Goal: Check status: Check status

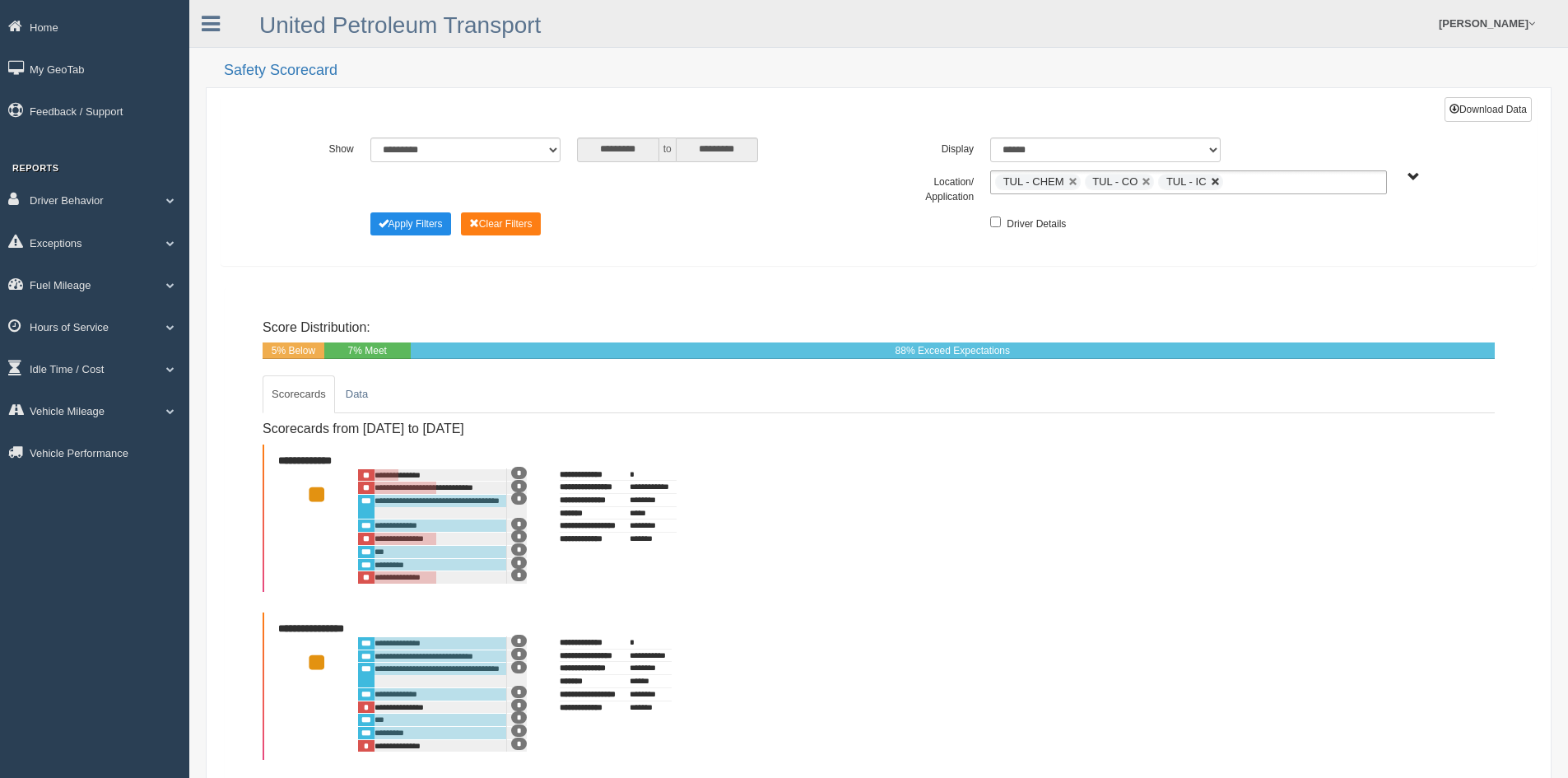
click at [1216, 178] on link at bounding box center [1215, 181] width 10 height 10
click at [1143, 181] on link at bounding box center [1146, 181] width 10 height 10
click at [1073, 178] on link at bounding box center [1073, 181] width 10 height 10
type input "**********"
click at [1413, 175] on span "UPT Regions" at bounding box center [1414, 178] width 13 height 13
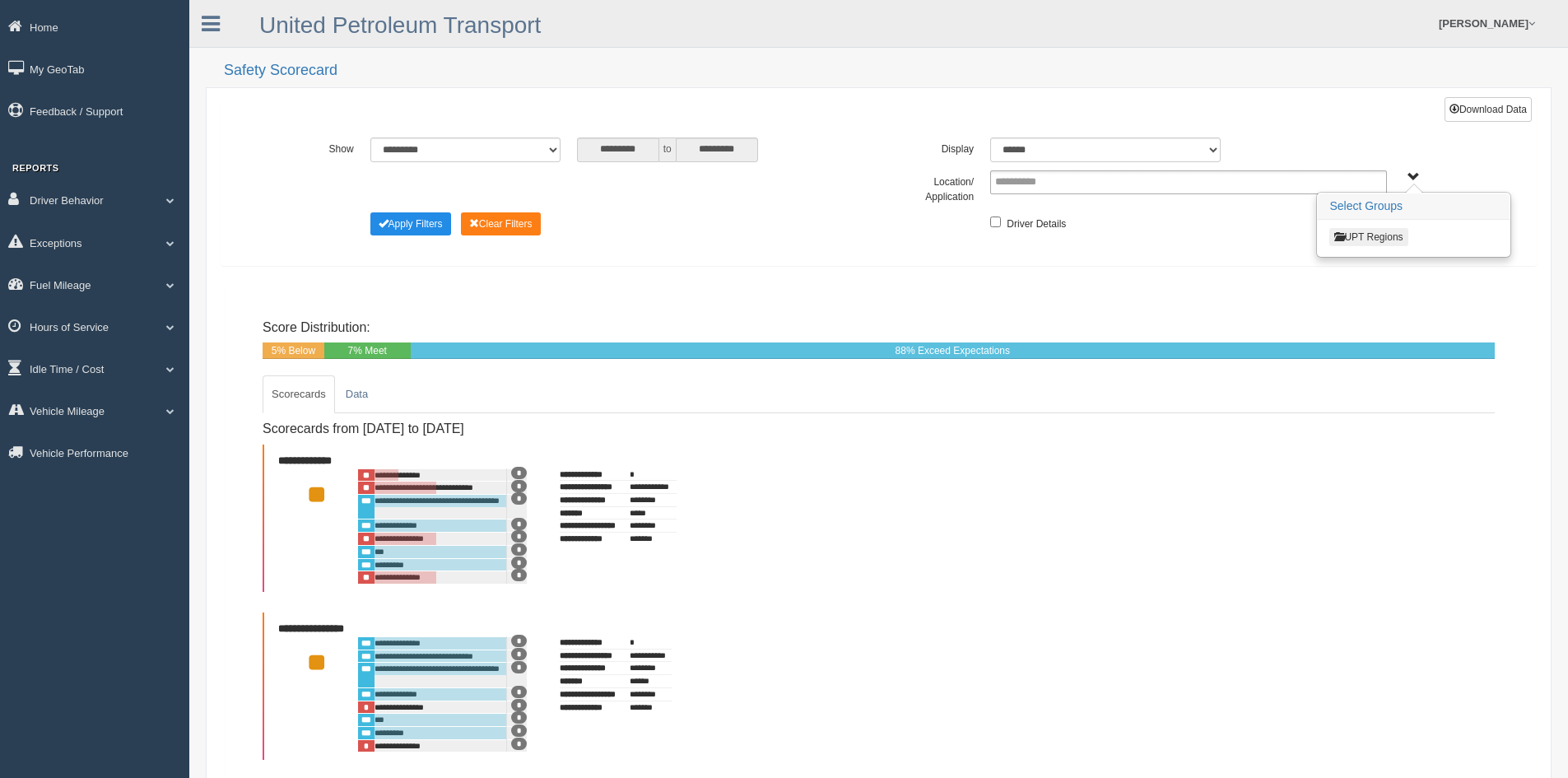
click at [1357, 234] on button "UPT Regions" at bounding box center [1368, 237] width 78 height 18
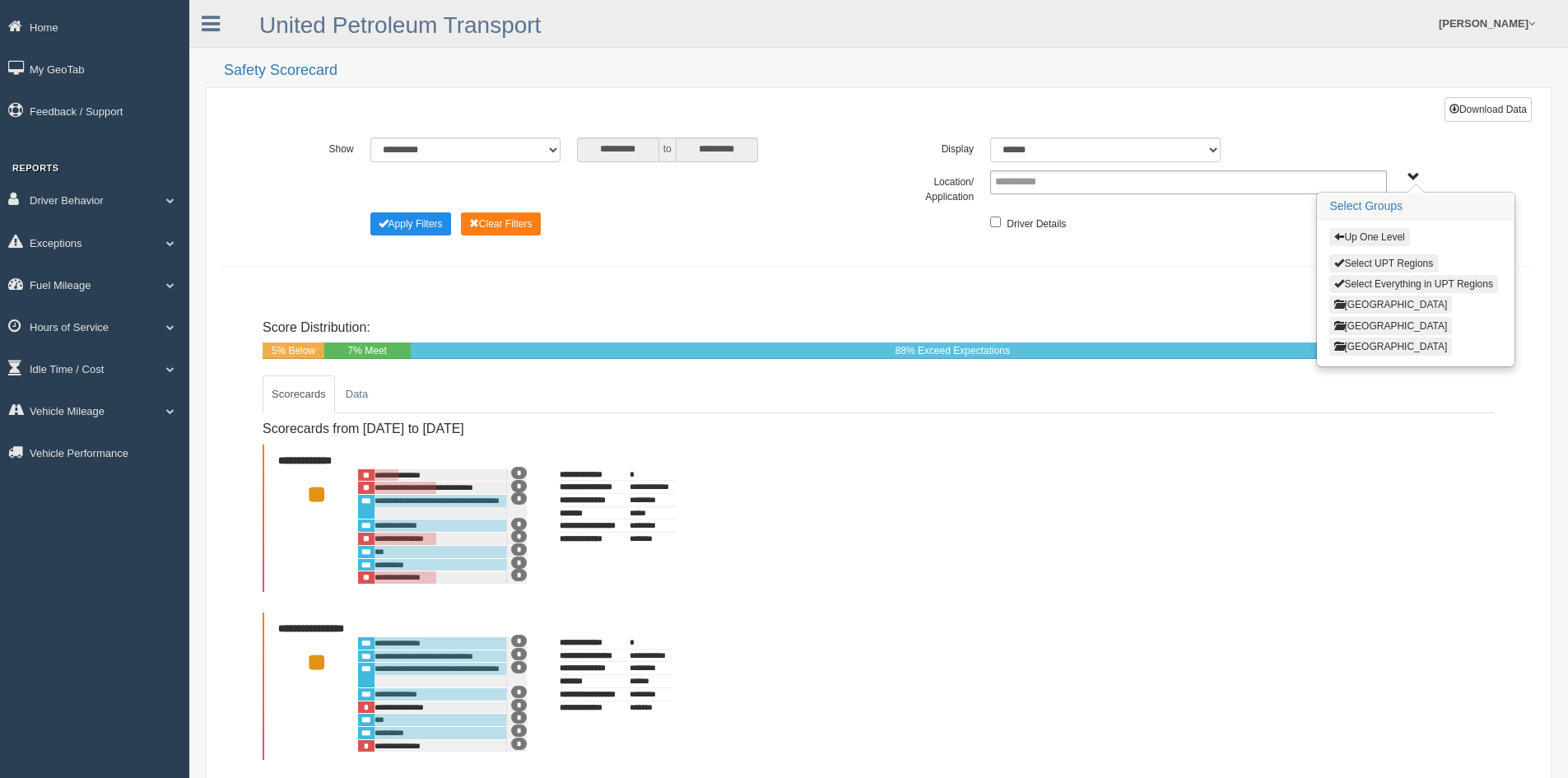
click at [1354, 302] on button "North Region" at bounding box center [1390, 305] width 123 height 18
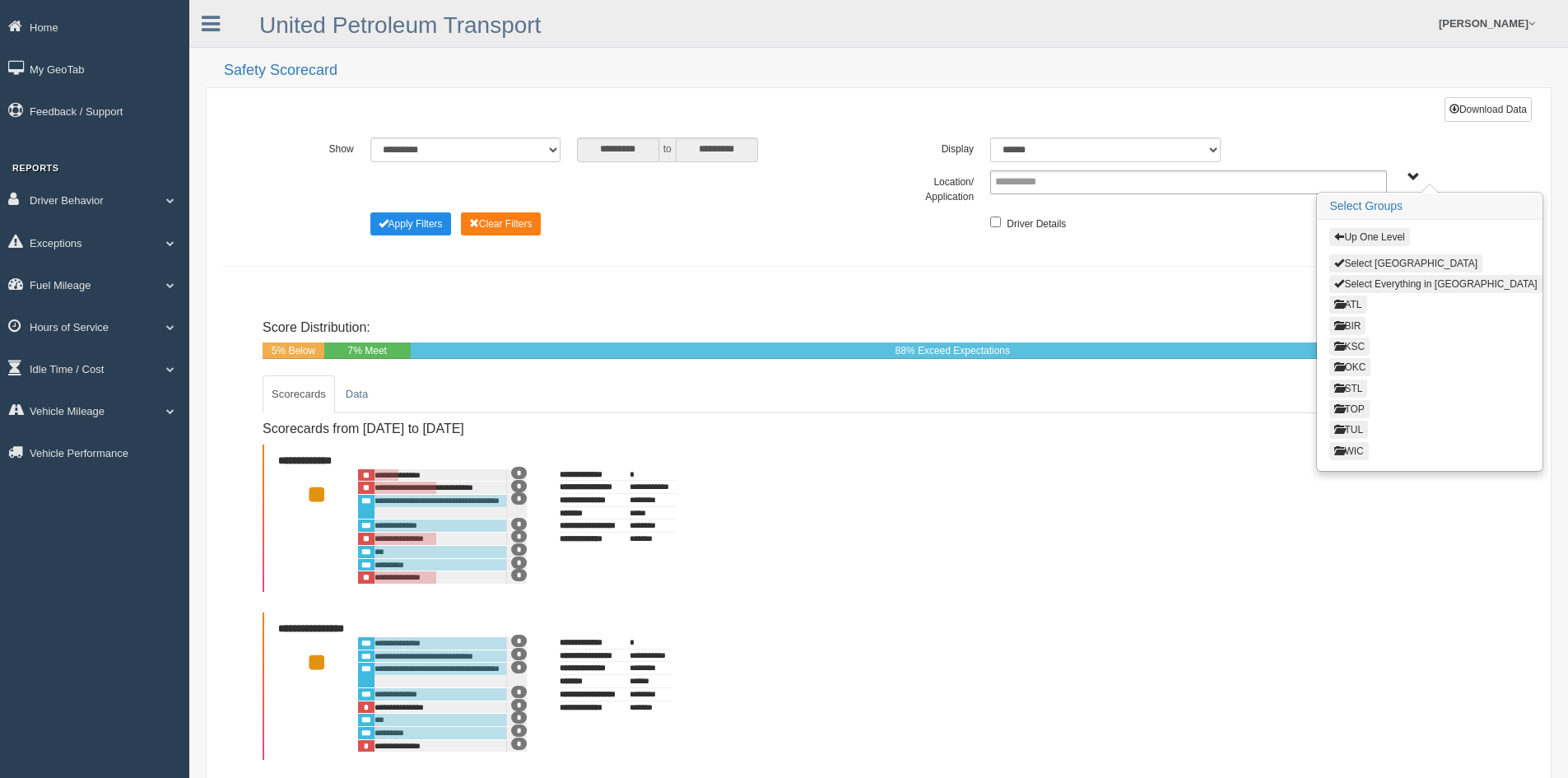
click at [1350, 446] on button "WIC" at bounding box center [1348, 451] width 39 height 18
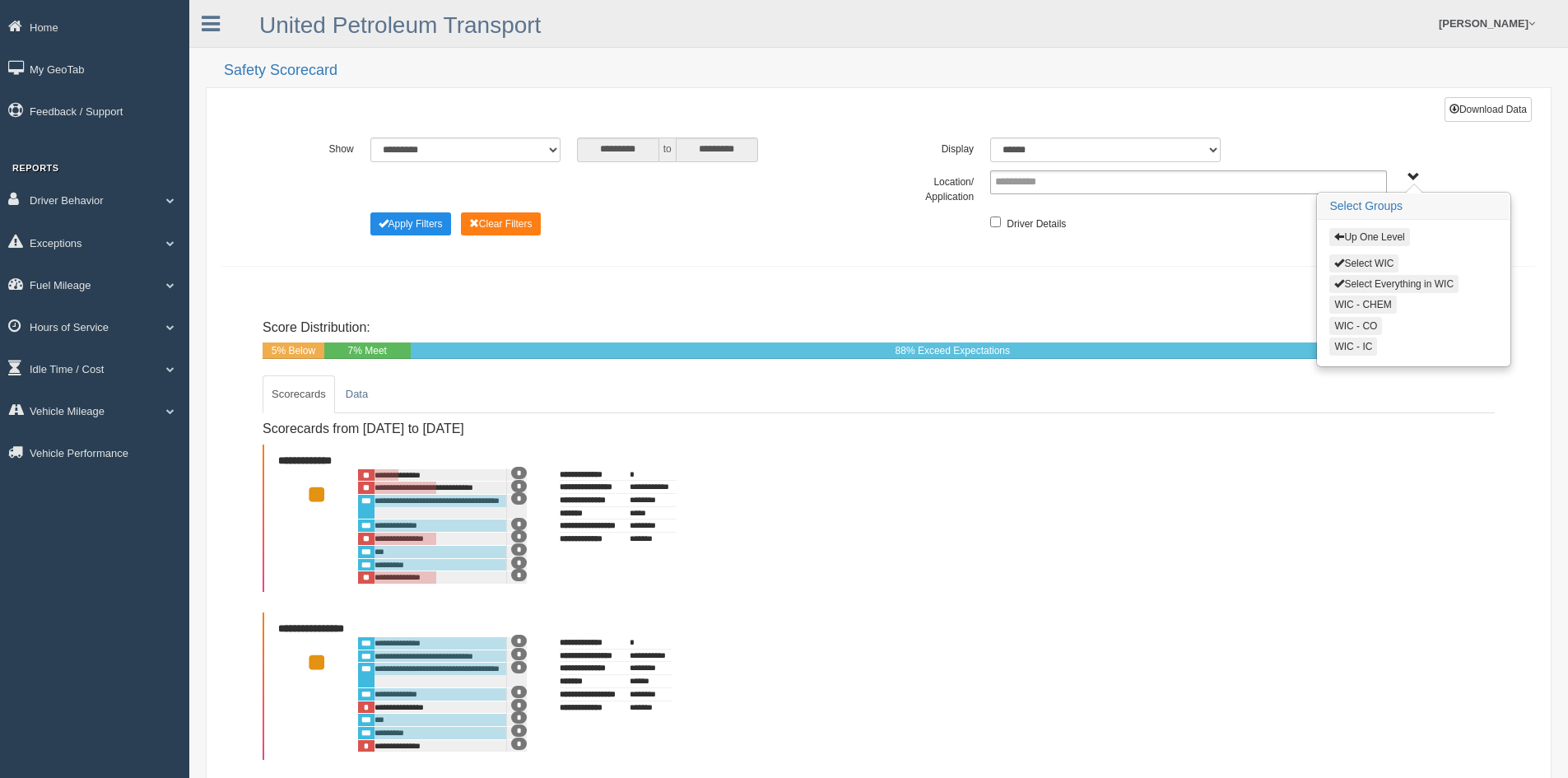
click at [1385, 279] on button "Select Everything in WIC" at bounding box center [1393, 284] width 129 height 18
click at [1363, 233] on button "Up One Level" at bounding box center [1369, 237] width 80 height 18
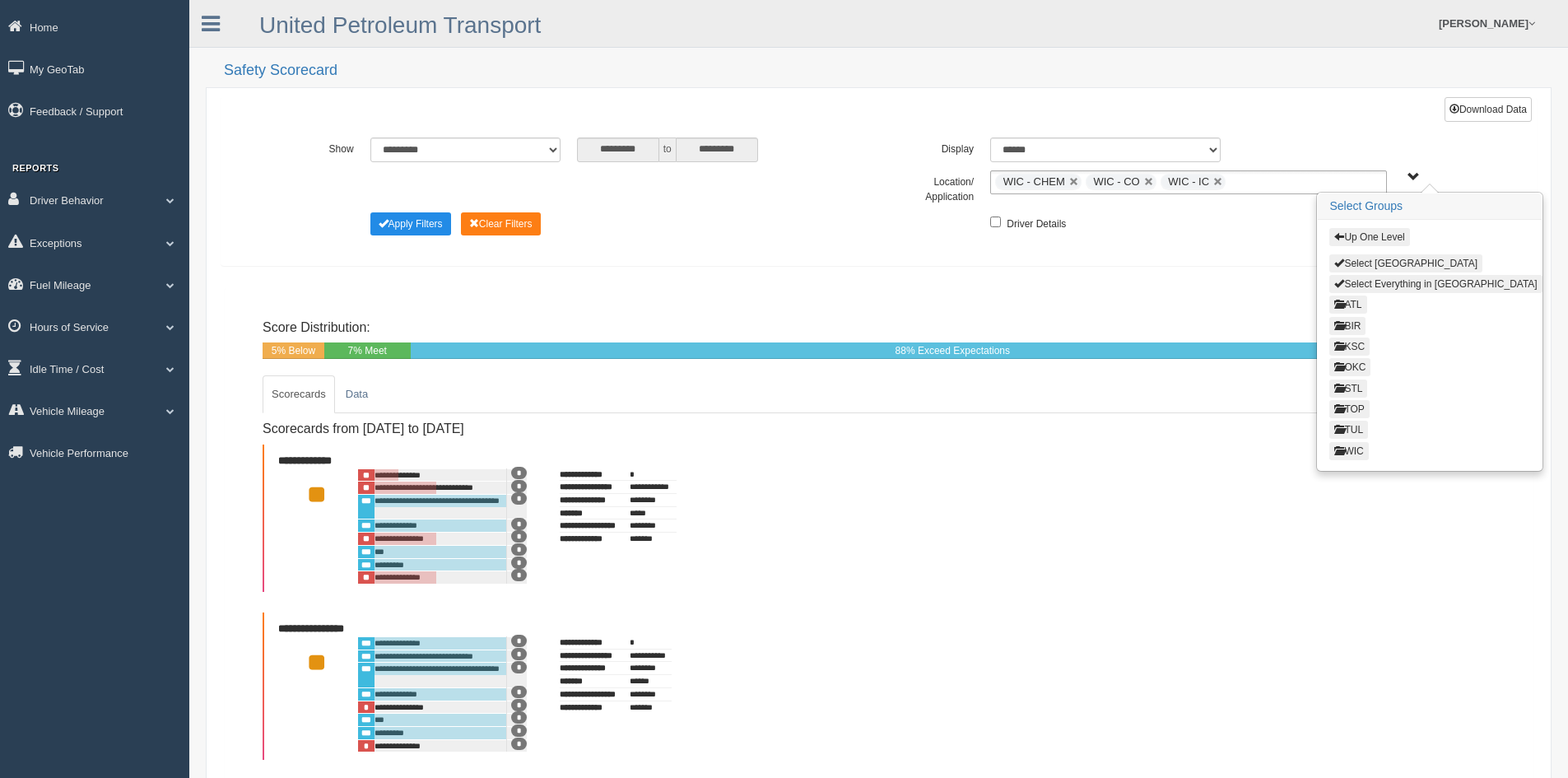
click at [1356, 344] on button "KSC" at bounding box center [1349, 346] width 41 height 18
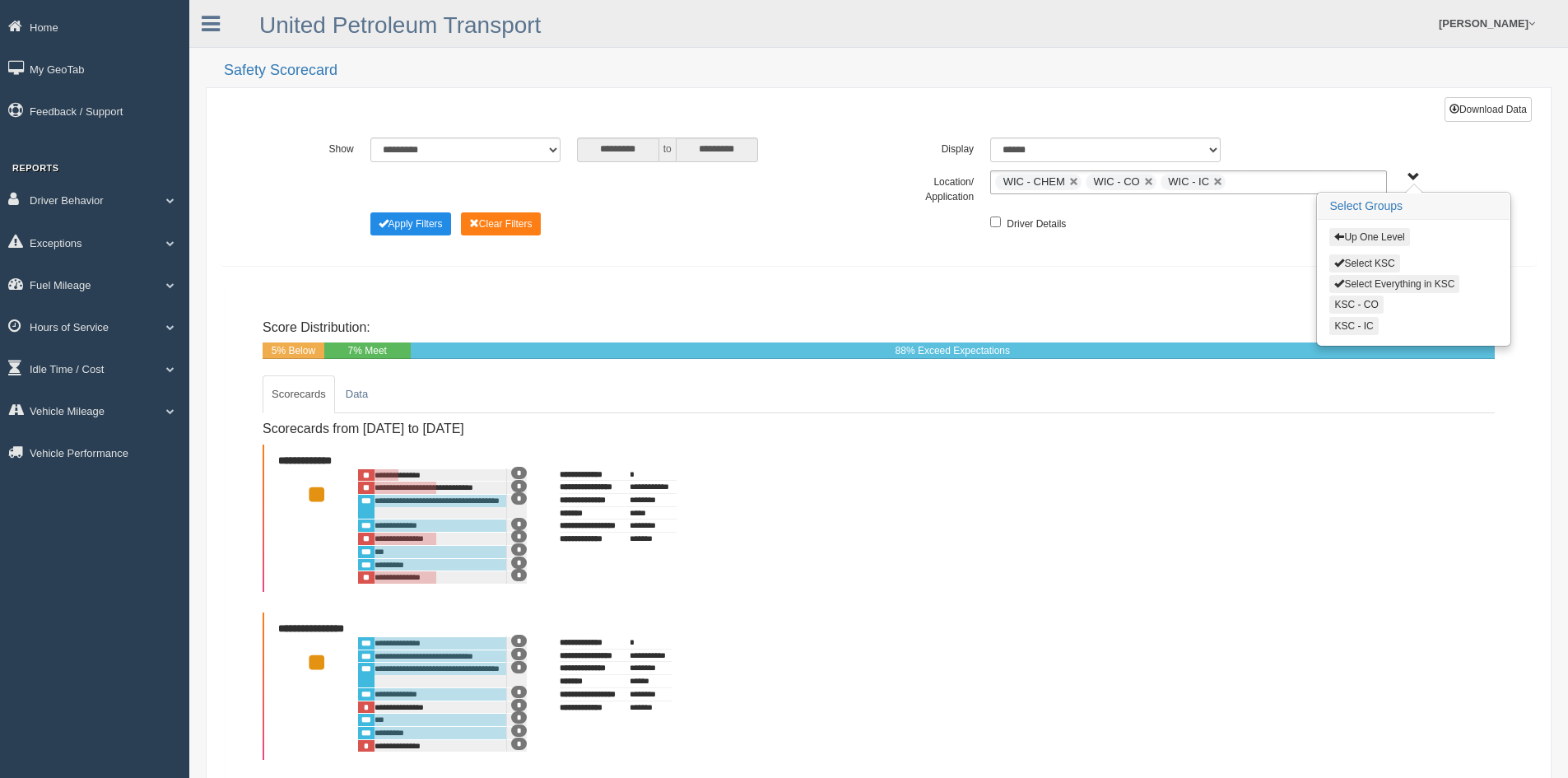
click at [1378, 279] on button "Select Everything in KSC" at bounding box center [1394, 284] width 130 height 18
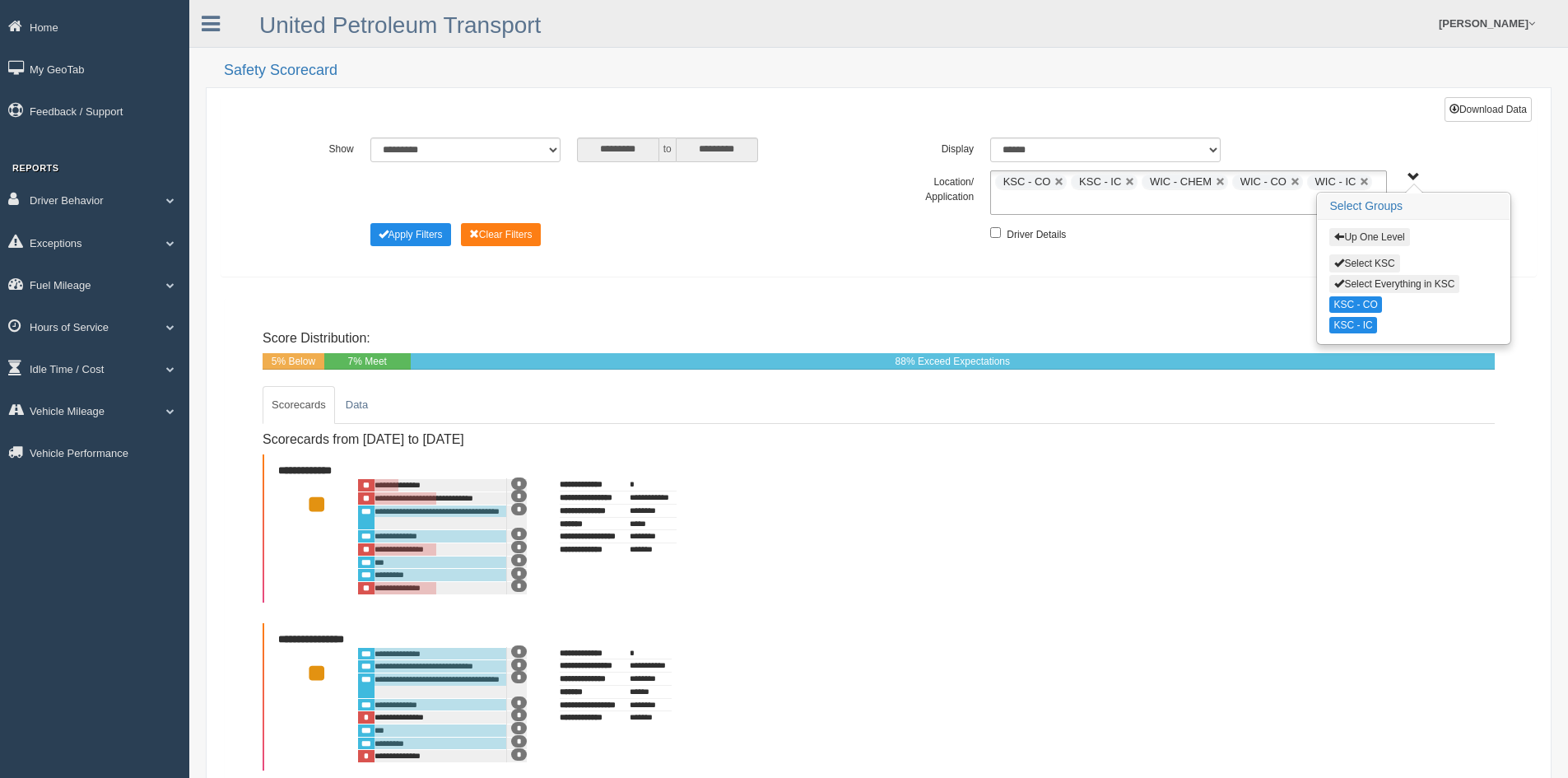
click at [1379, 234] on button "Up One Level" at bounding box center [1369, 237] width 80 height 18
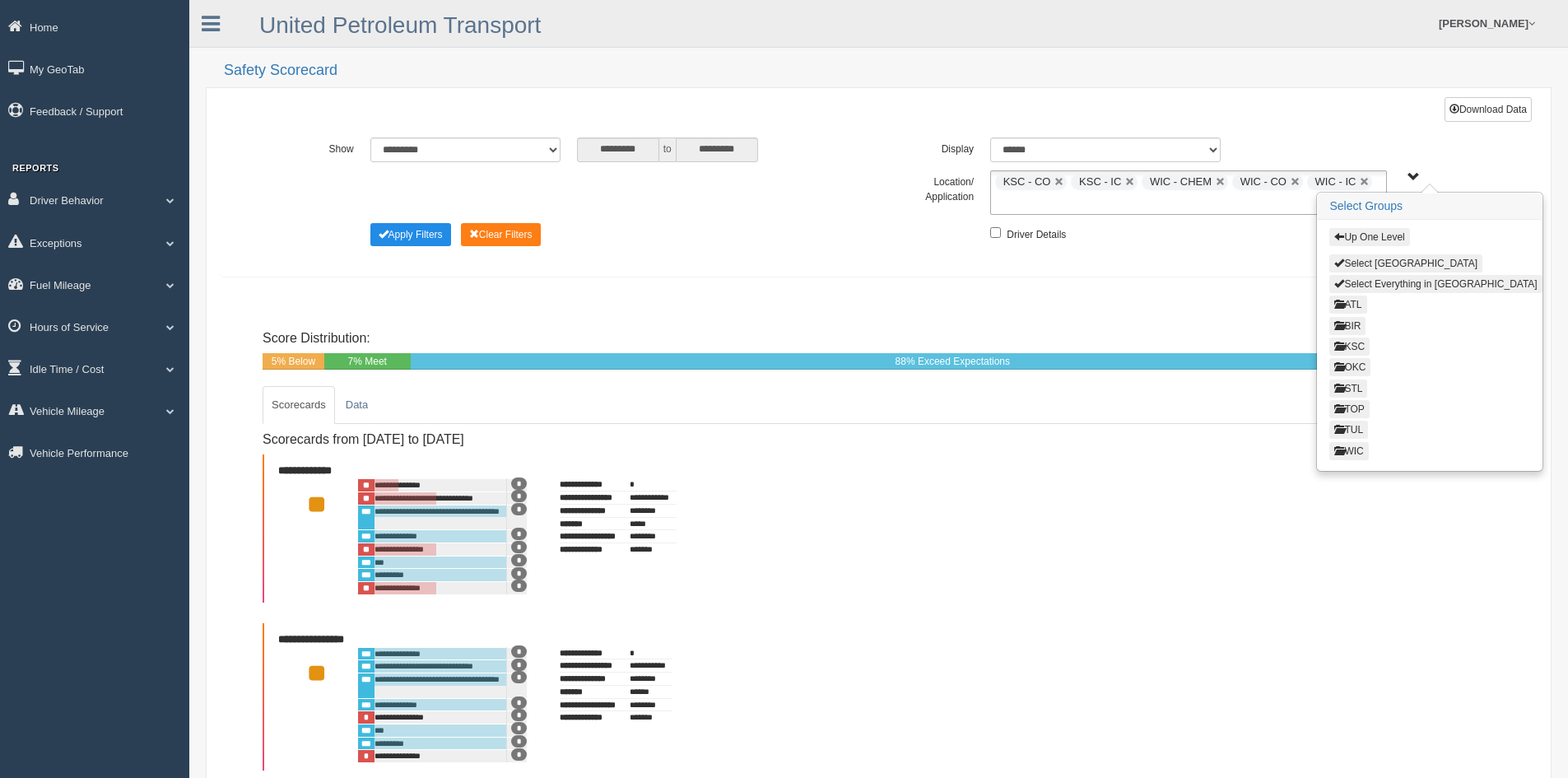
click at [1353, 405] on button "TOP" at bounding box center [1349, 409] width 40 height 18
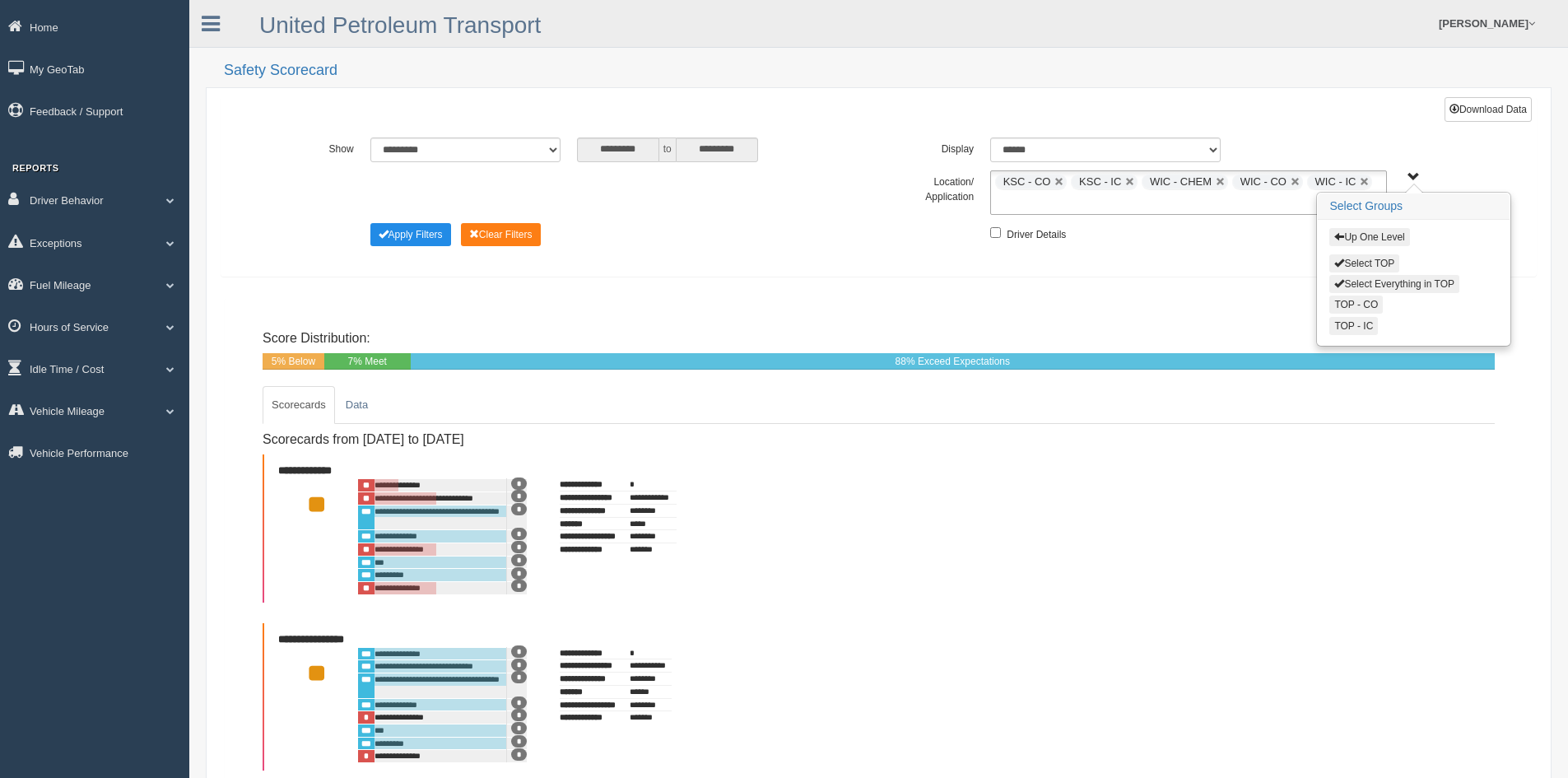
click at [1386, 279] on button "Select Everything in TOP" at bounding box center [1394, 284] width 130 height 18
click at [1380, 233] on button "Up One Level" at bounding box center [1369, 237] width 80 height 18
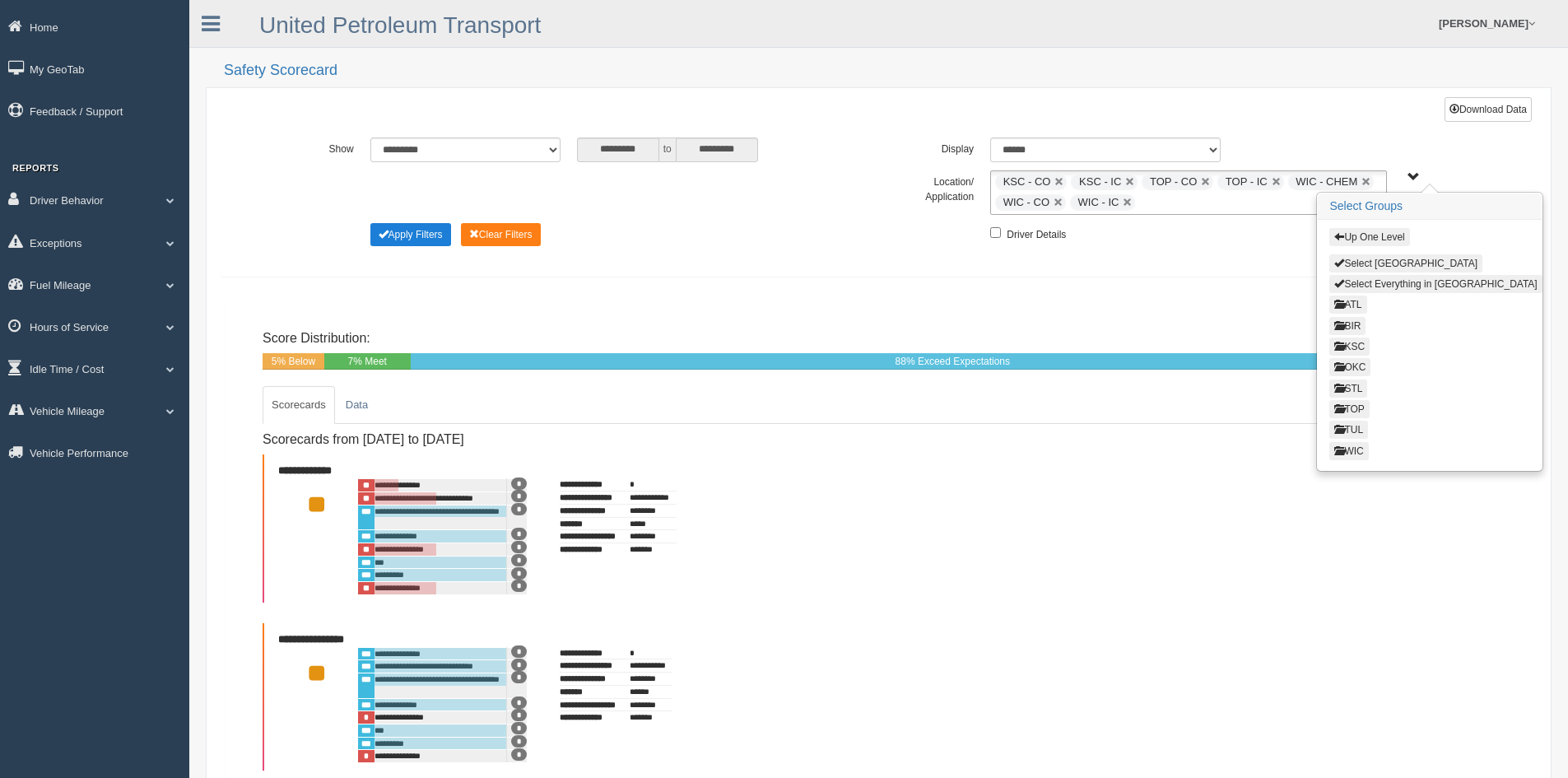
click at [417, 231] on button "Apply Filters" at bounding box center [410, 234] width 80 height 23
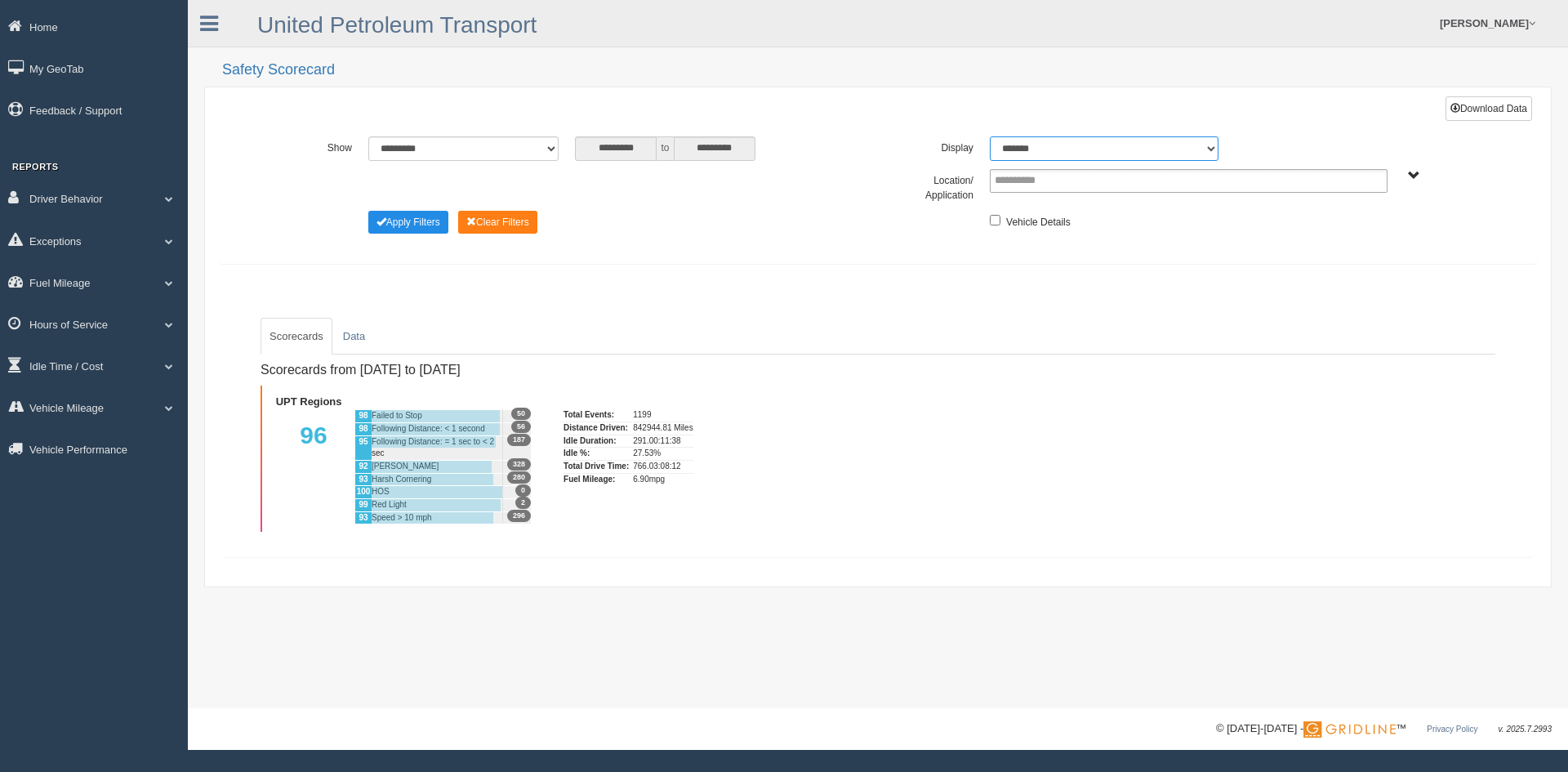
click at [1210, 146] on select "******* ******" at bounding box center [1105, 148] width 229 height 24
select select "**"
click at [990, 136] on select "******* ******" at bounding box center [1105, 148] width 229 height 24
click at [1411, 174] on span "UPT Regions" at bounding box center [1414, 176] width 13 height 13
click at [1340, 230] on button "UPT Regions" at bounding box center [1357, 235] width 78 height 18
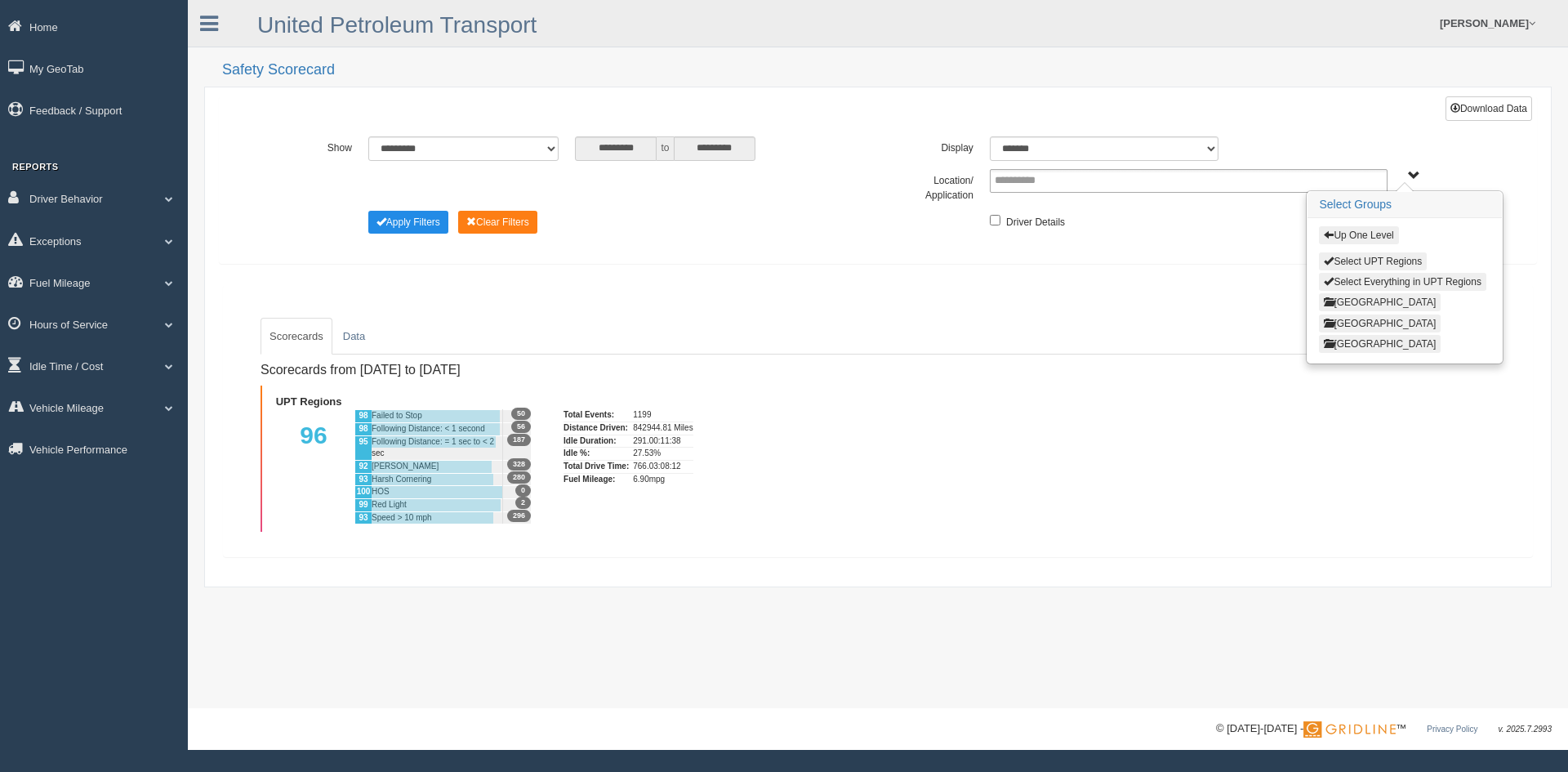
click at [1347, 305] on button "[GEOGRAPHIC_DATA]" at bounding box center [1379, 302] width 122 height 18
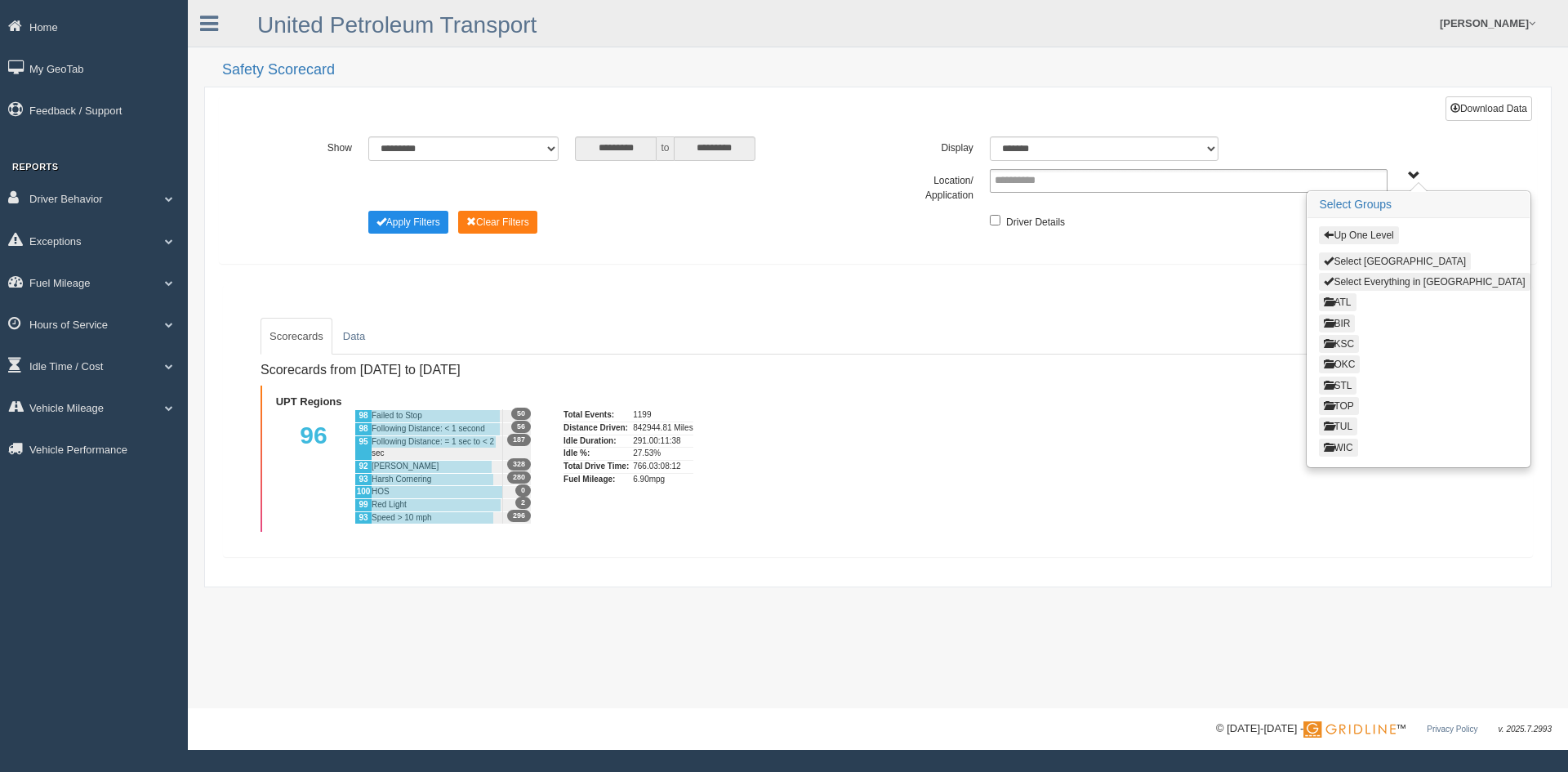
click at [1329, 446] on span "button" at bounding box center [1328, 446] width 10 height 10
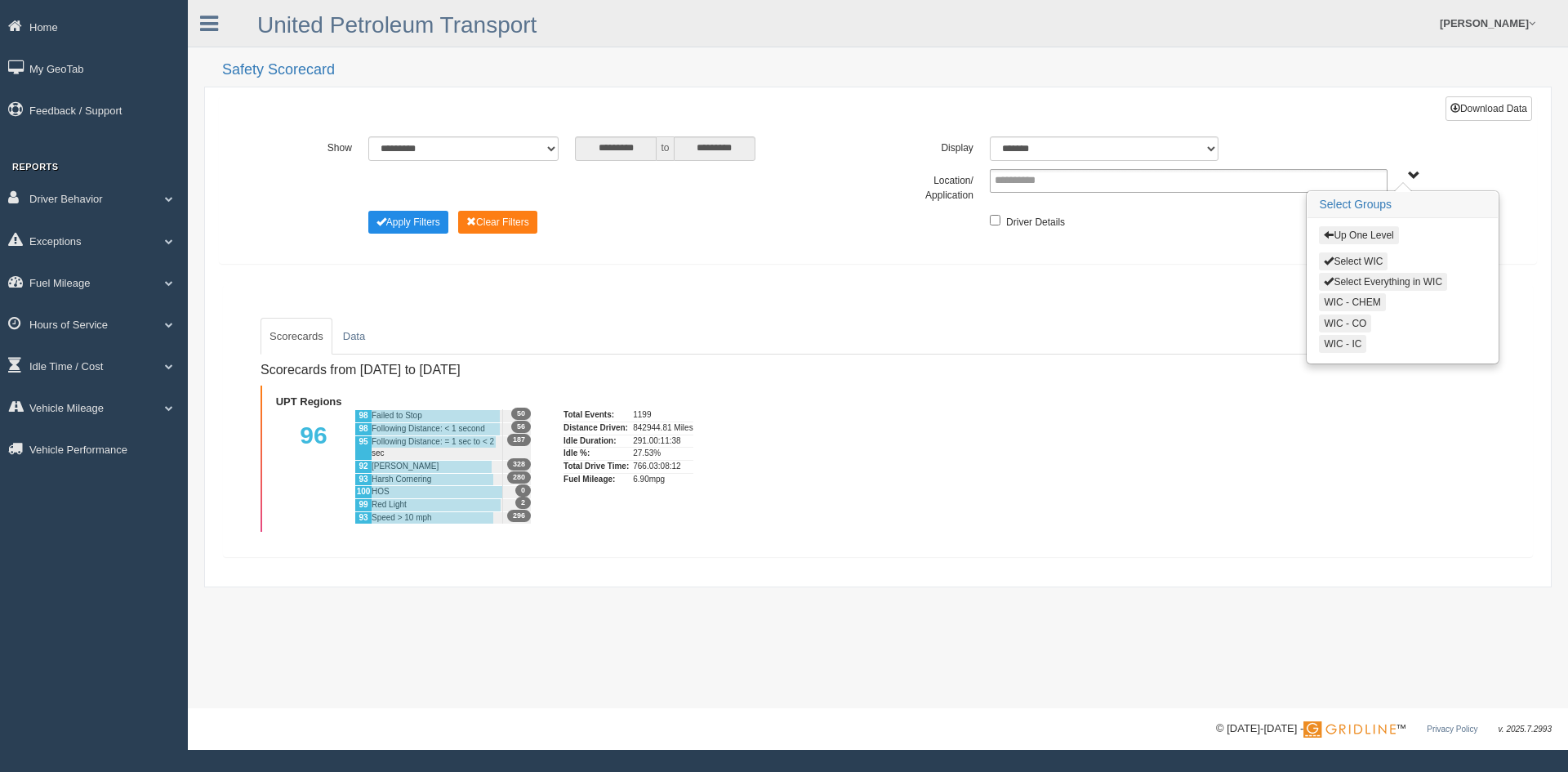
click at [1377, 276] on button "Select Everything in WIC" at bounding box center [1382, 282] width 128 height 18
click at [1352, 228] on button "Up One Level" at bounding box center [1358, 235] width 80 height 18
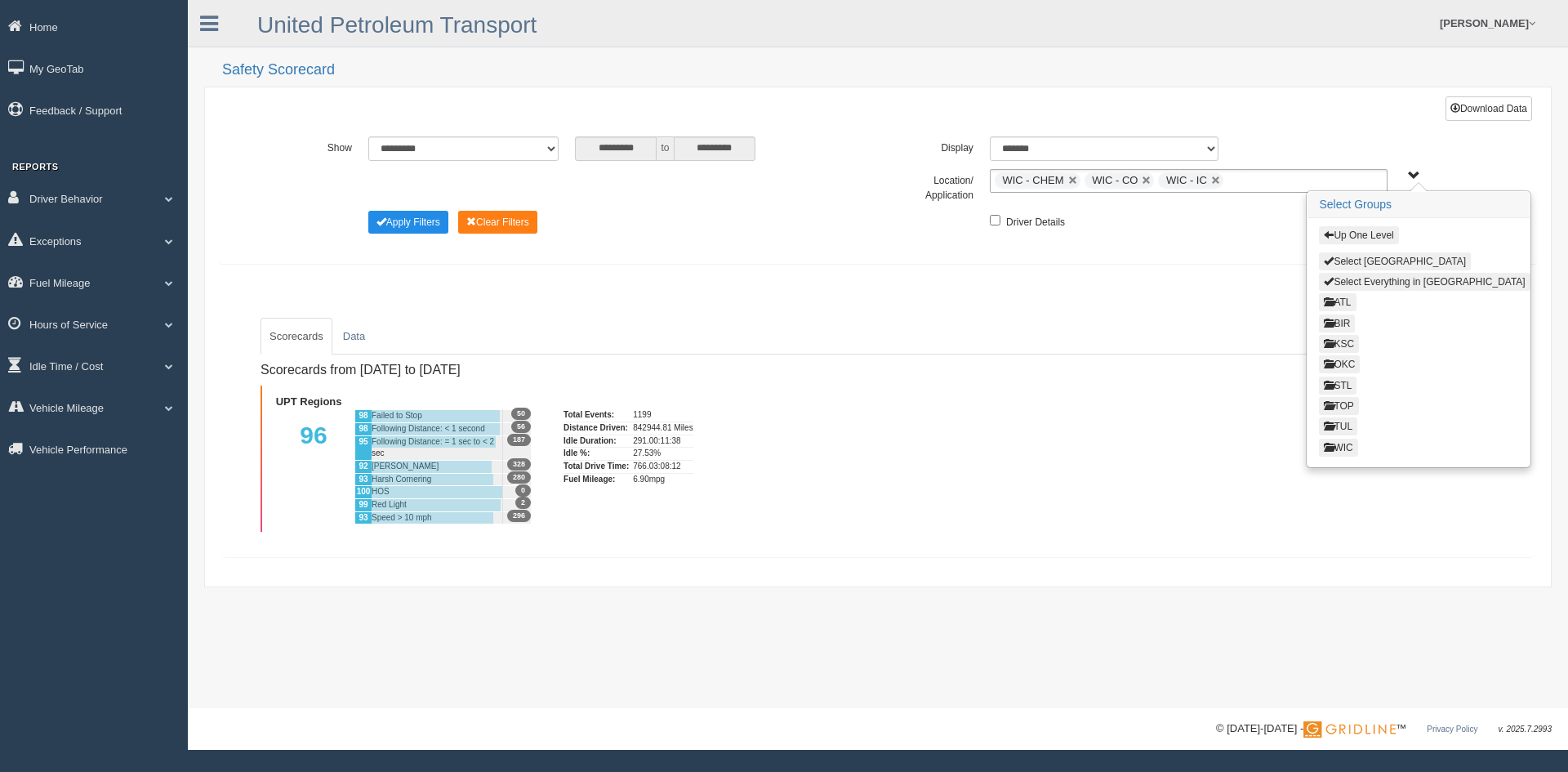
click at [1342, 401] on button "TOP" at bounding box center [1338, 406] width 39 height 18
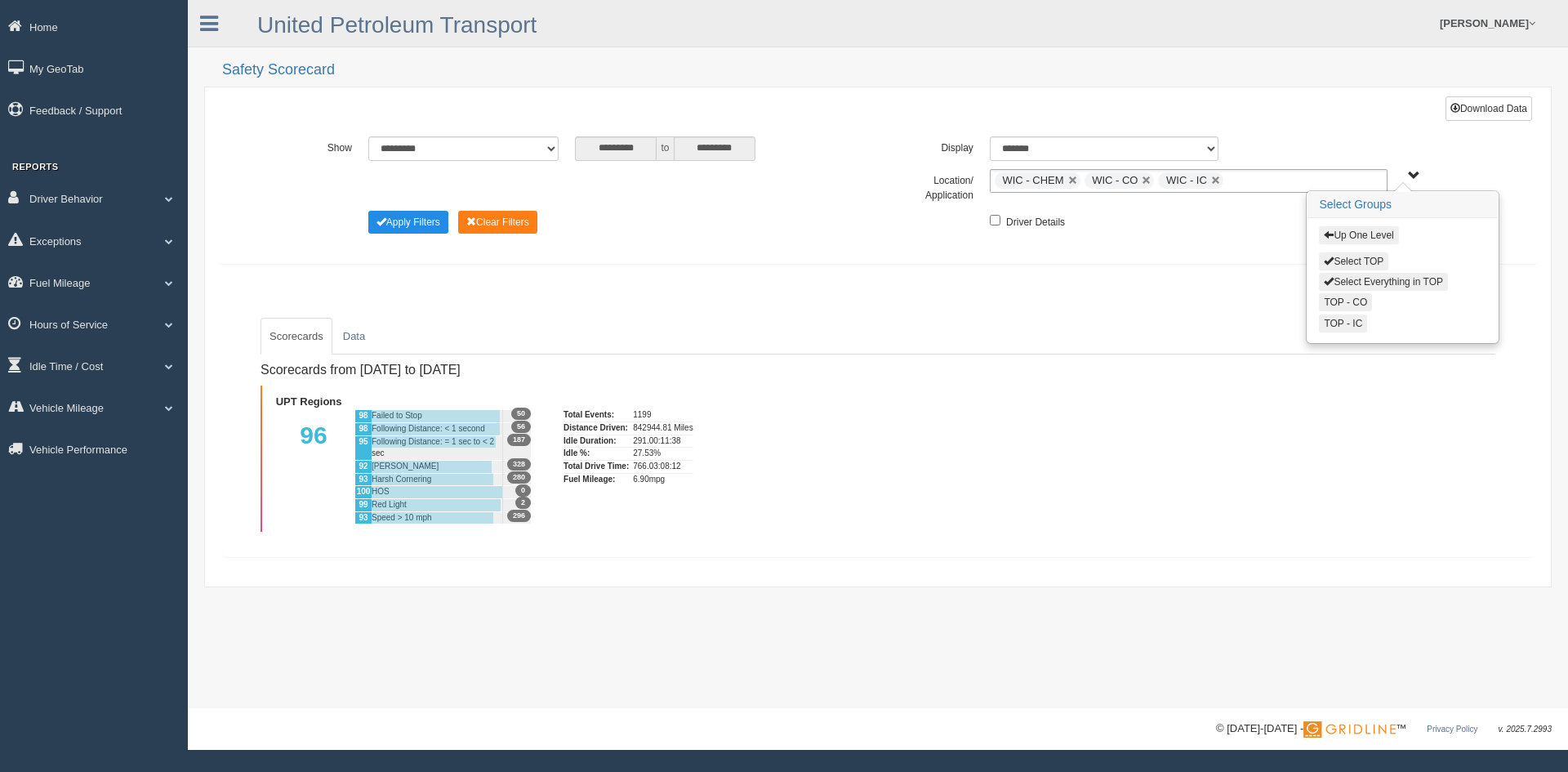
click at [1380, 278] on button "Select Everything in TOP" at bounding box center [1383, 282] width 129 height 18
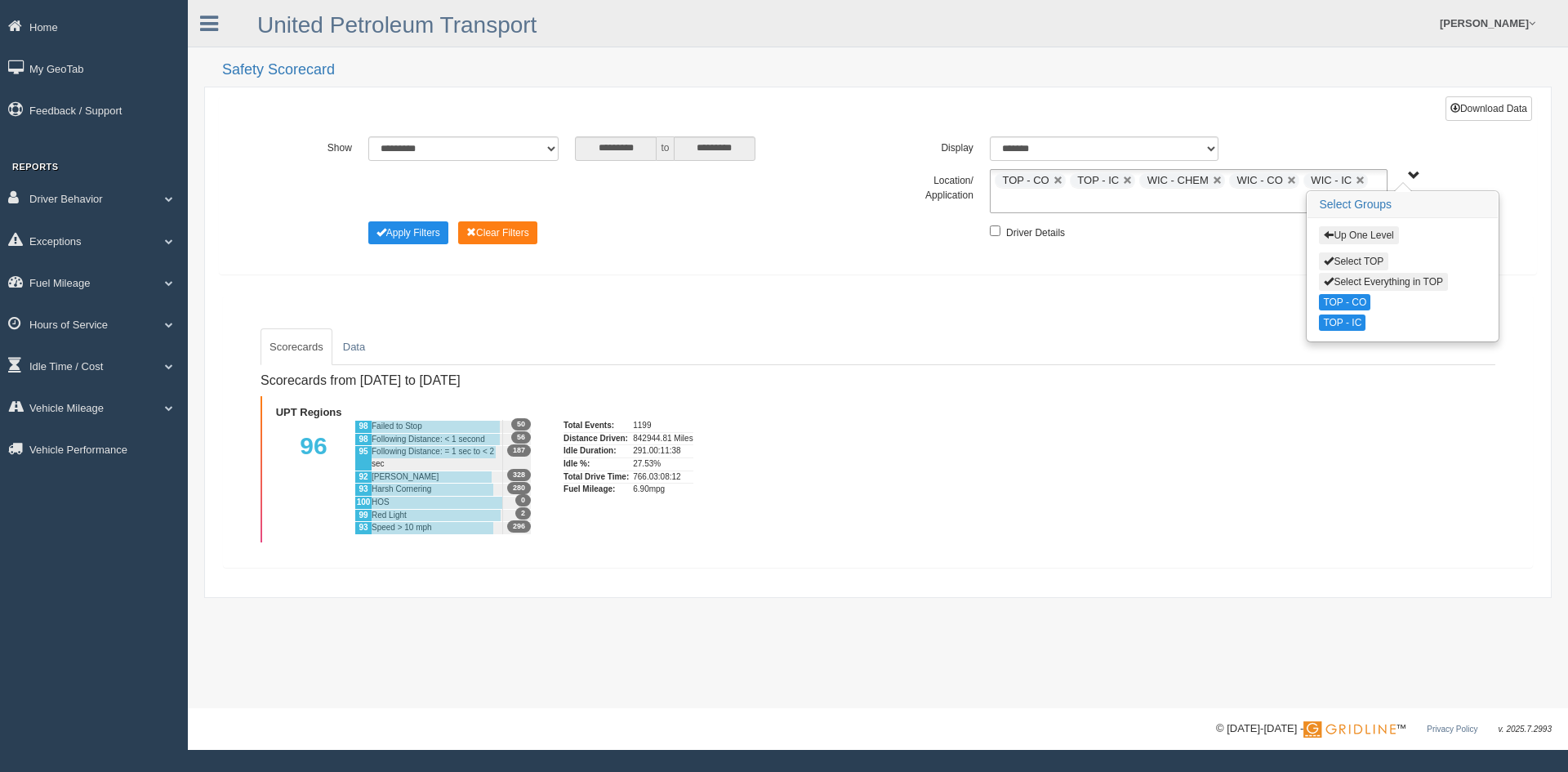
click at [1363, 231] on button "Up One Level" at bounding box center [1358, 235] width 80 height 18
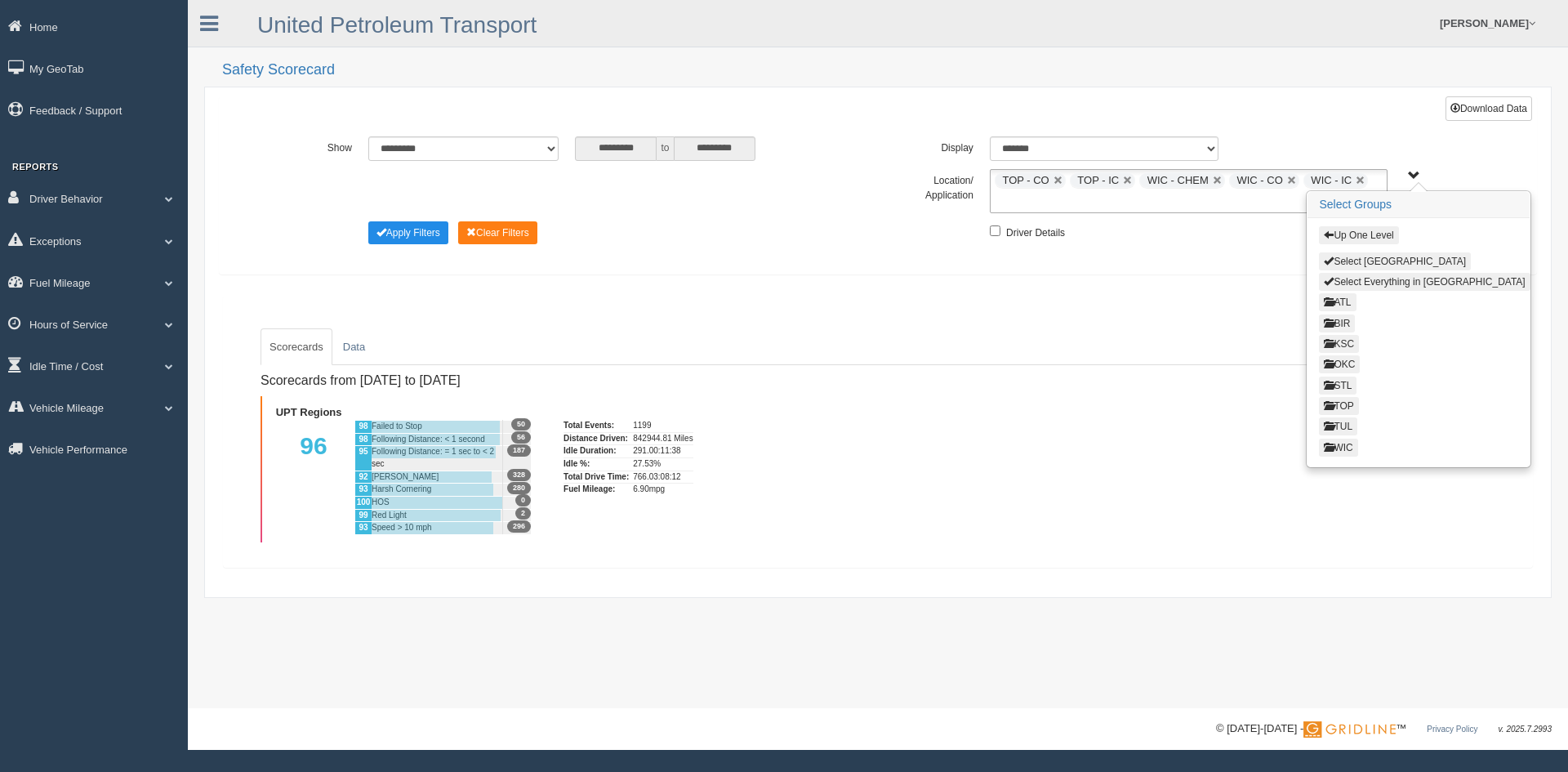
click at [1342, 335] on button "KSC" at bounding box center [1338, 344] width 40 height 18
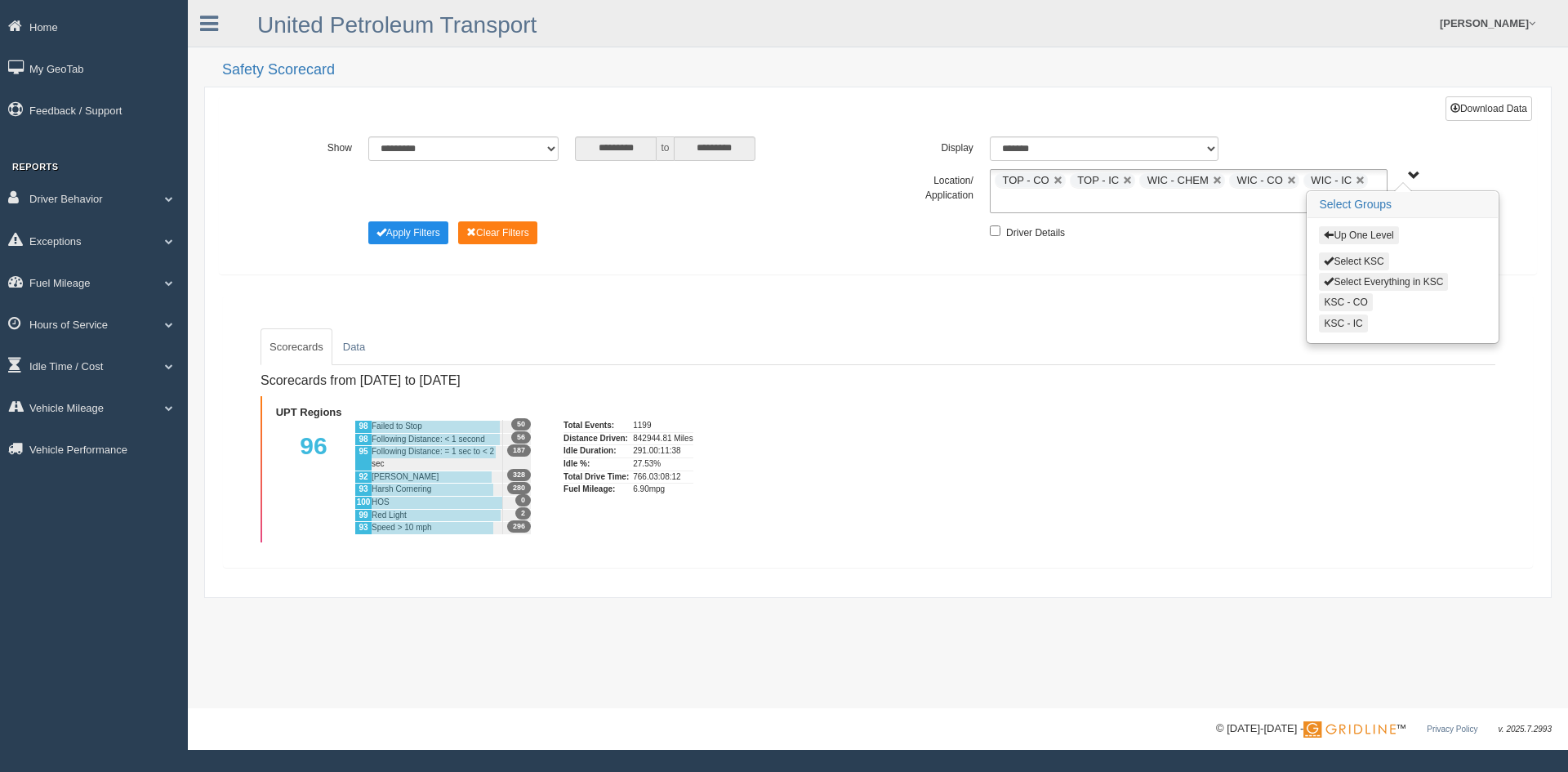
click at [1352, 278] on button "Select Everything in KSC" at bounding box center [1383, 282] width 129 height 18
click at [1356, 234] on button "Up One Level" at bounding box center [1358, 235] width 80 height 18
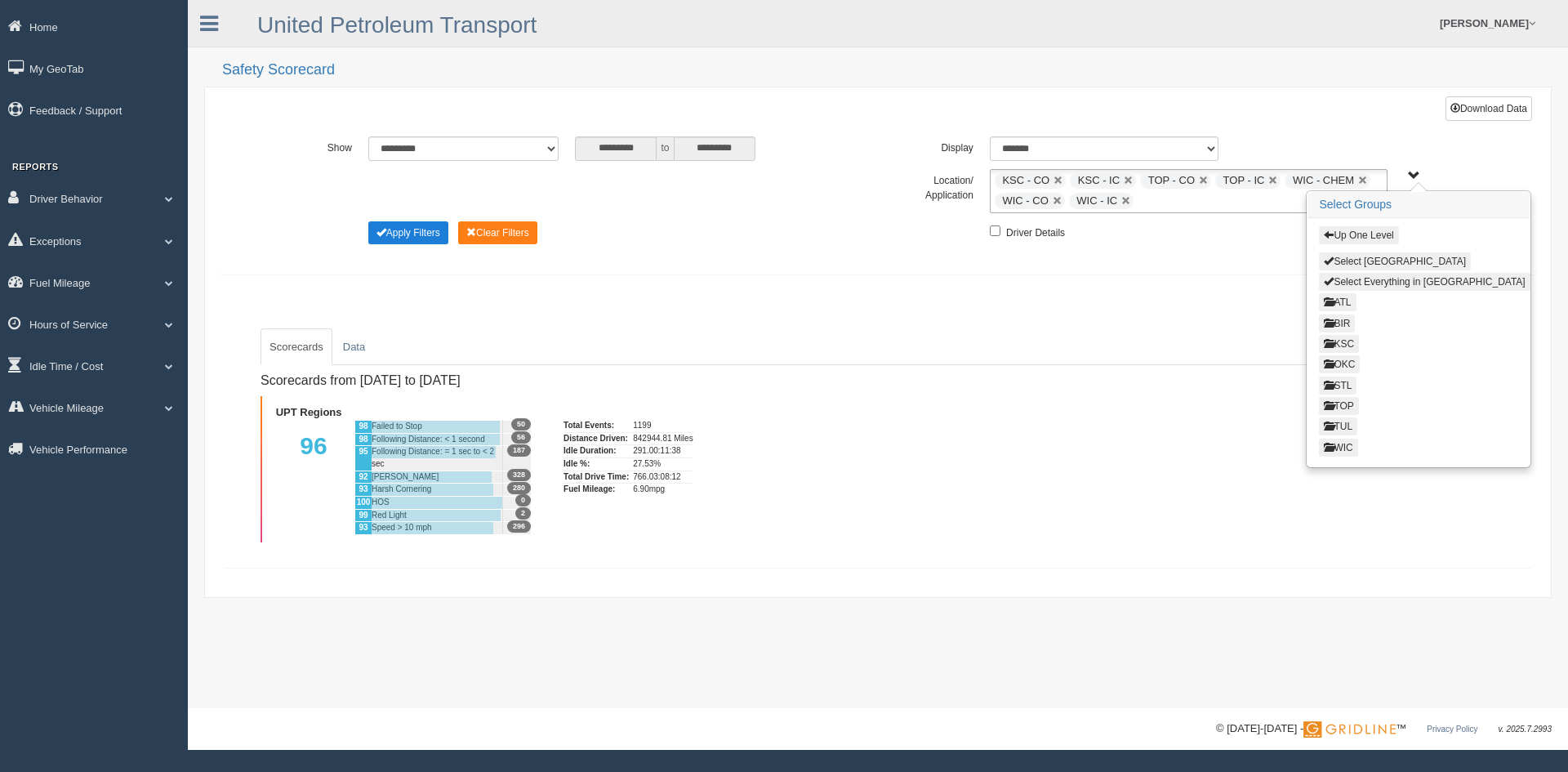
click at [418, 232] on button "Apply Filters" at bounding box center [408, 233] width 80 height 23
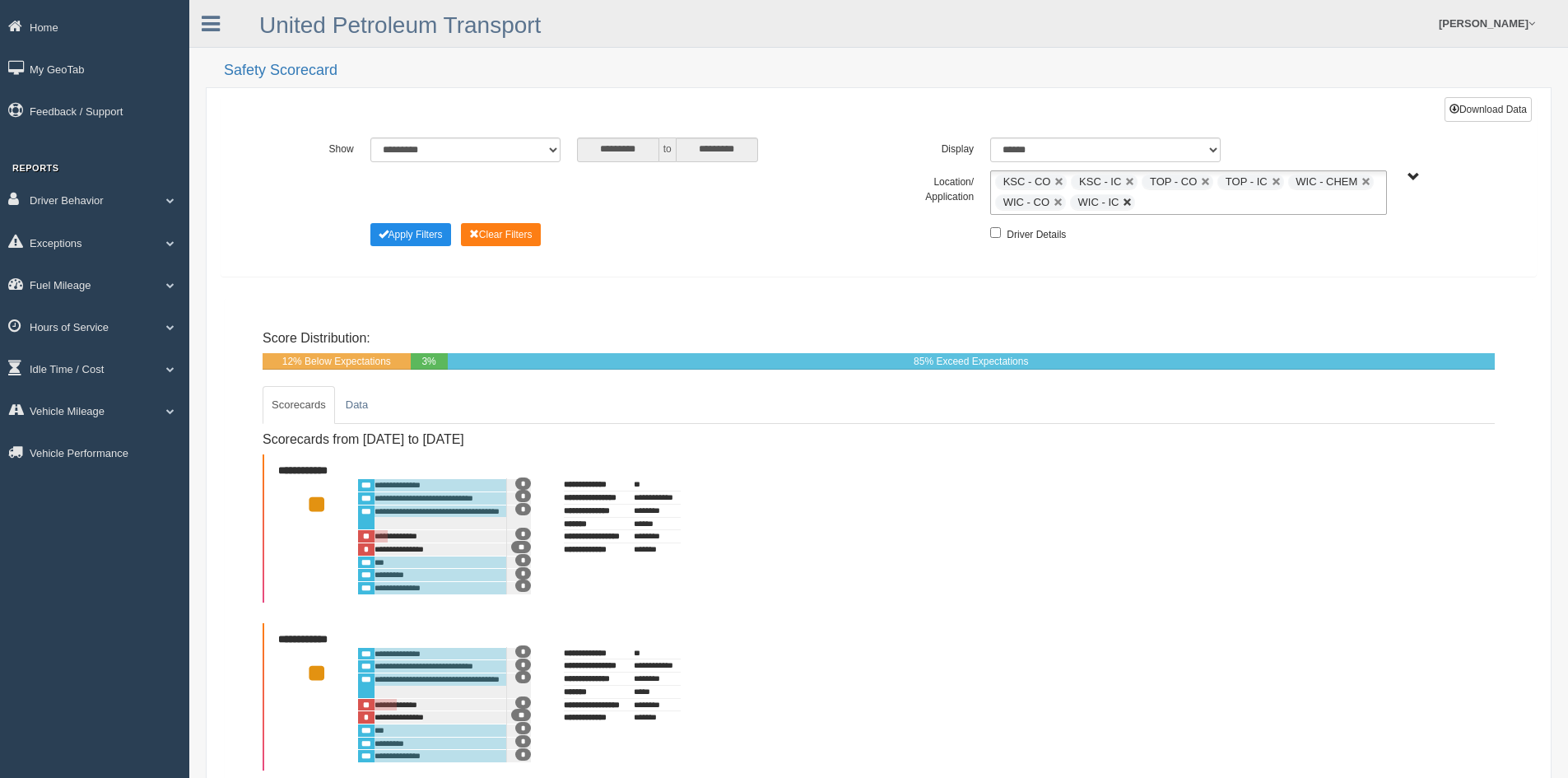
click at [1129, 202] on link at bounding box center [1127, 202] width 10 height 10
click at [1056, 202] on link at bounding box center [1059, 202] width 10 height 10
click at [1058, 177] on link at bounding box center [1059, 181] width 10 height 10
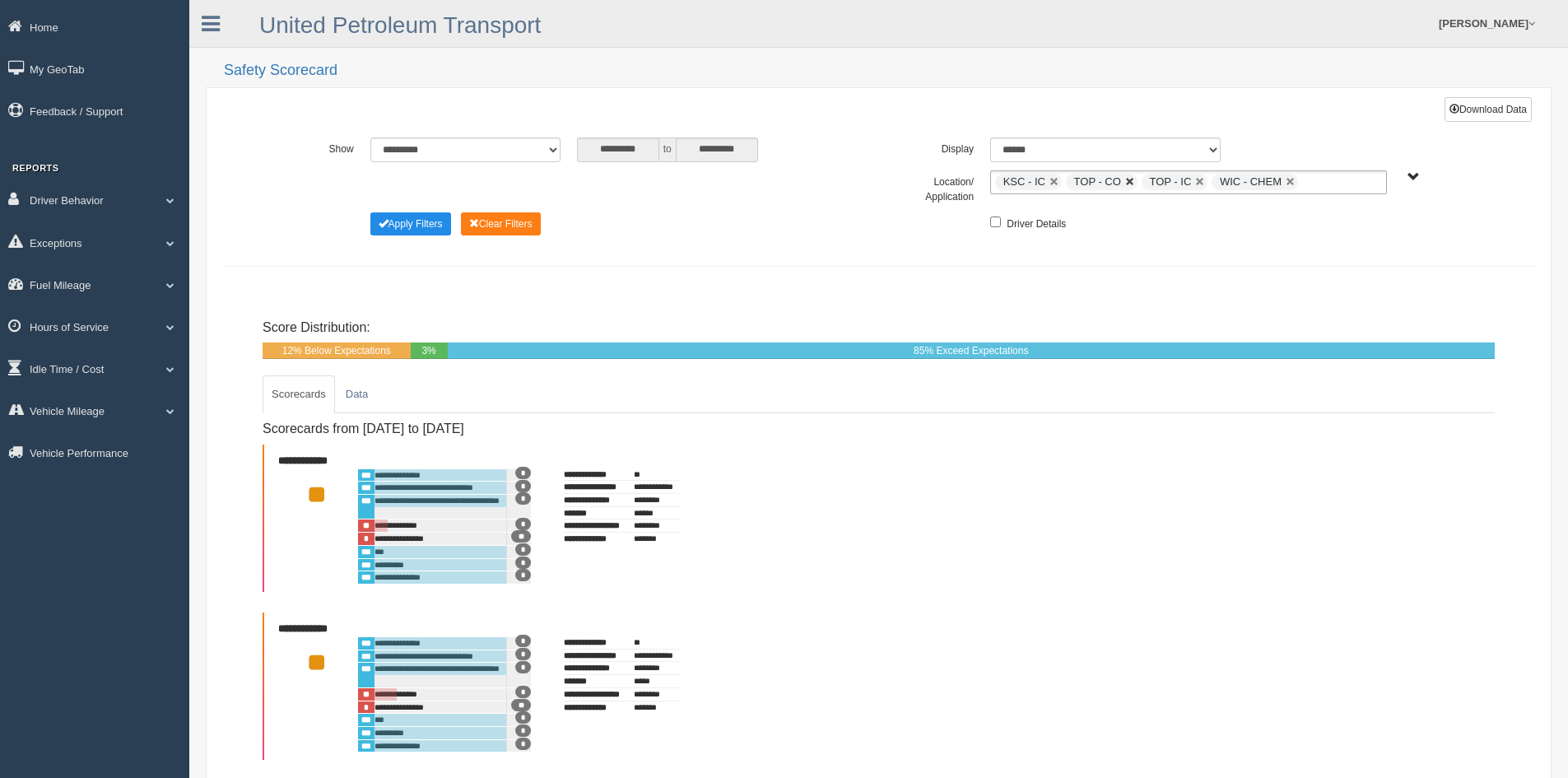
click at [1126, 179] on link at bounding box center [1130, 181] width 10 height 10
click at [1054, 181] on link at bounding box center [1054, 181] width 10 height 10
click at [1053, 181] on link at bounding box center [1053, 181] width 10 height 10
click at [1073, 178] on link at bounding box center [1074, 181] width 10 height 10
type input "**********"
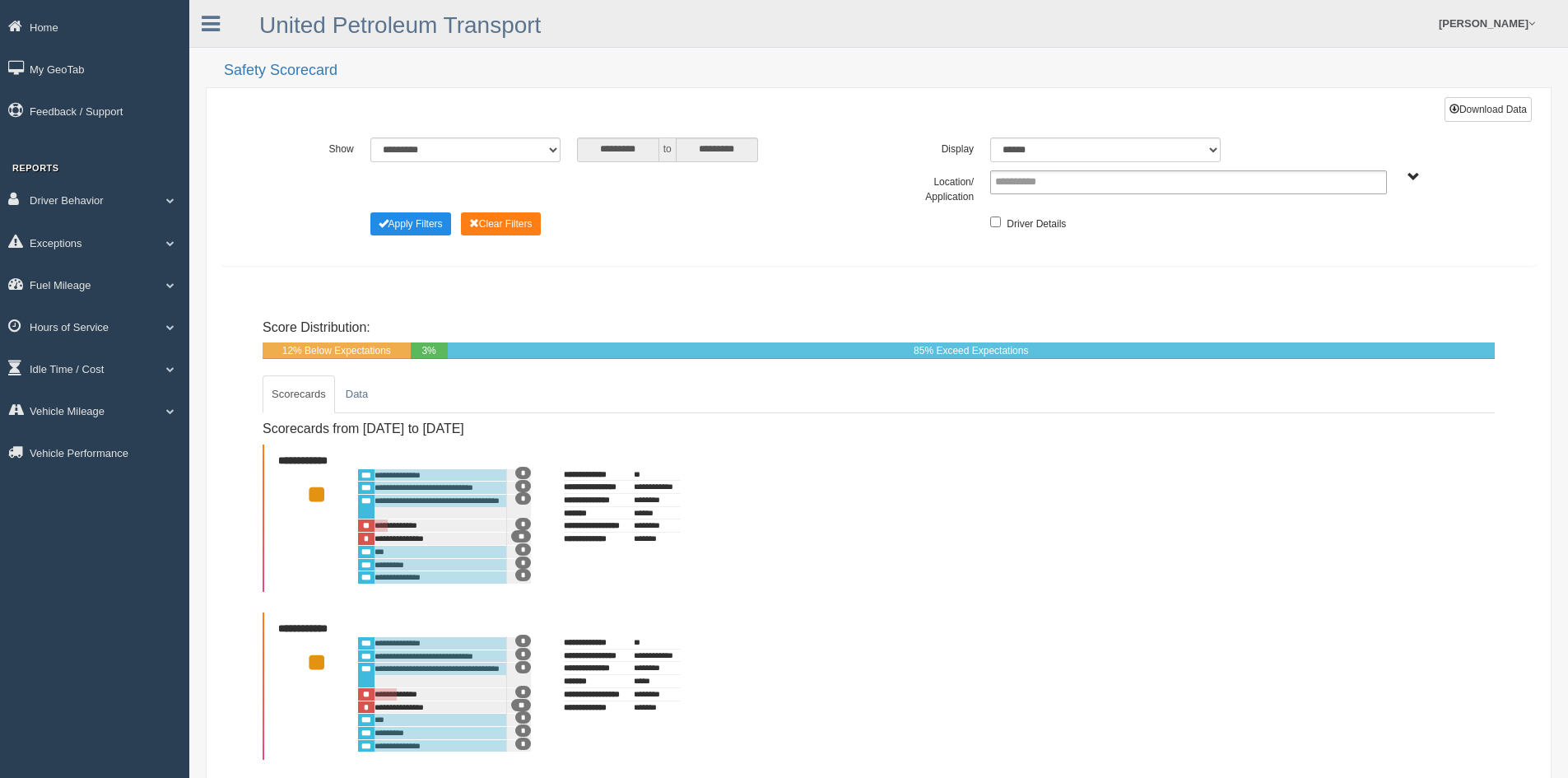
click at [1414, 175] on span "UPT Regions" at bounding box center [1414, 178] width 13 height 13
click at [1365, 233] on button "UPT Regions" at bounding box center [1368, 237] width 78 height 18
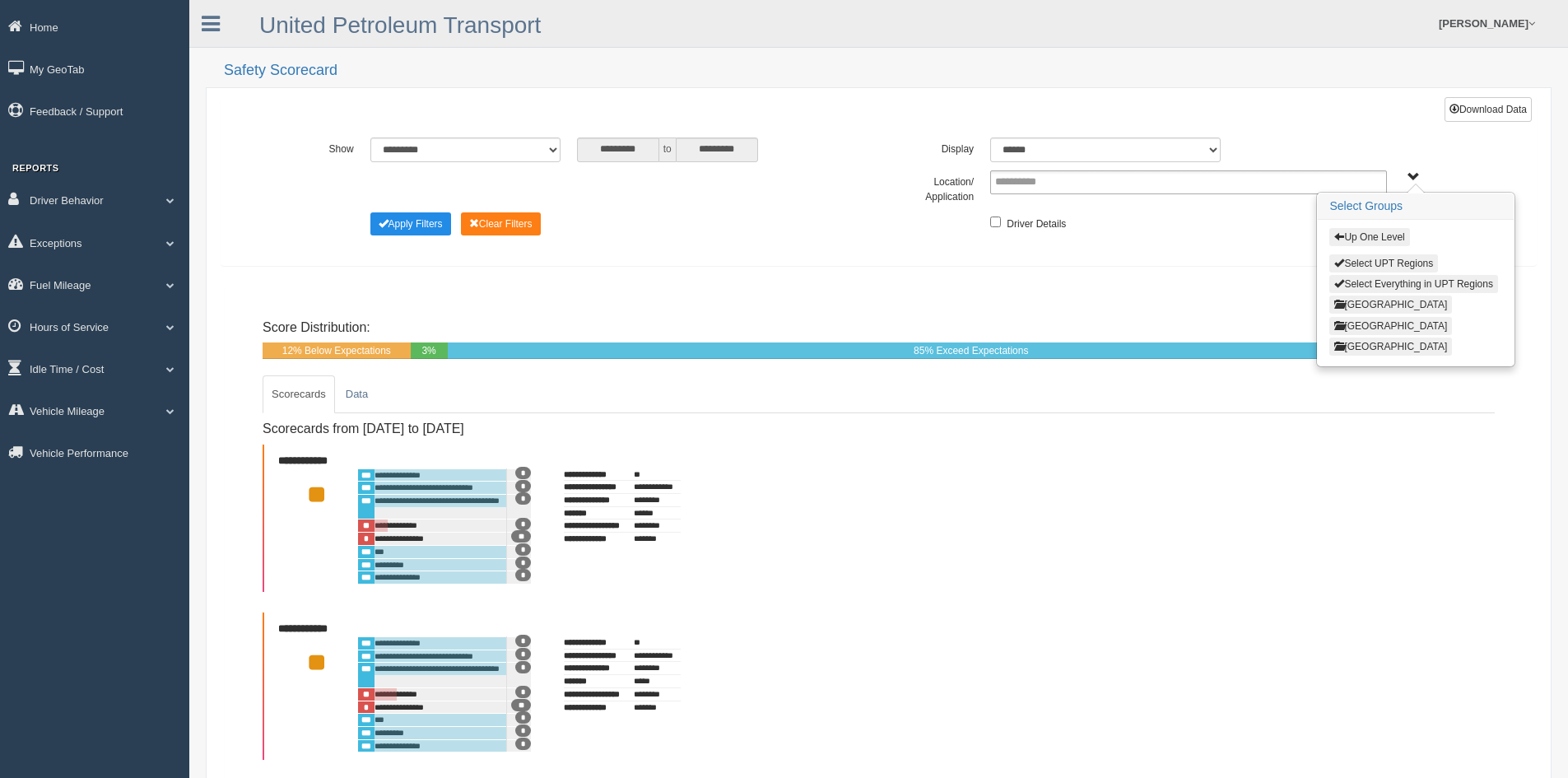
click at [1349, 304] on button "North Region" at bounding box center [1390, 305] width 123 height 18
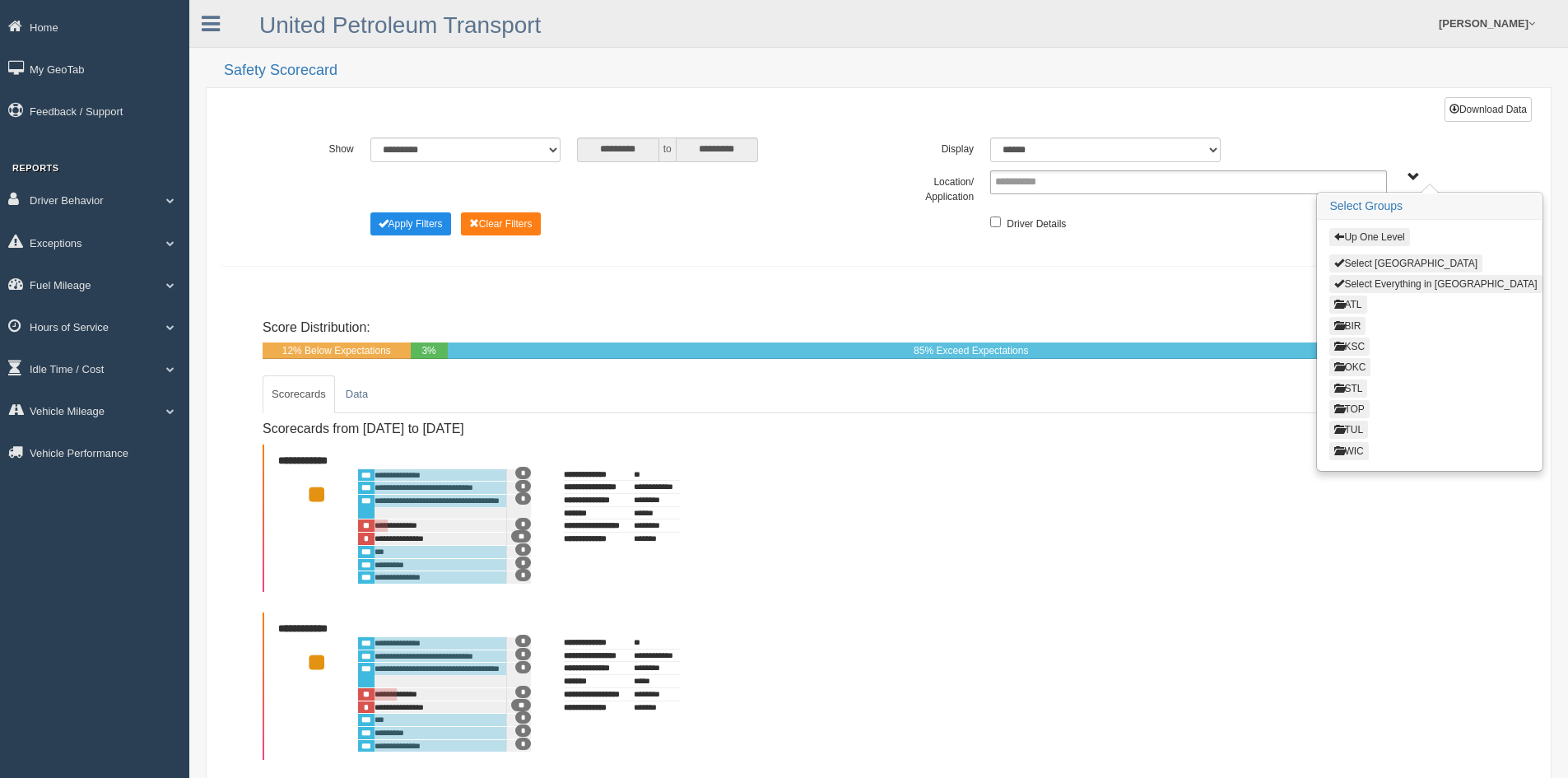
click at [1353, 362] on button "OKC" at bounding box center [1350, 367] width 41 height 18
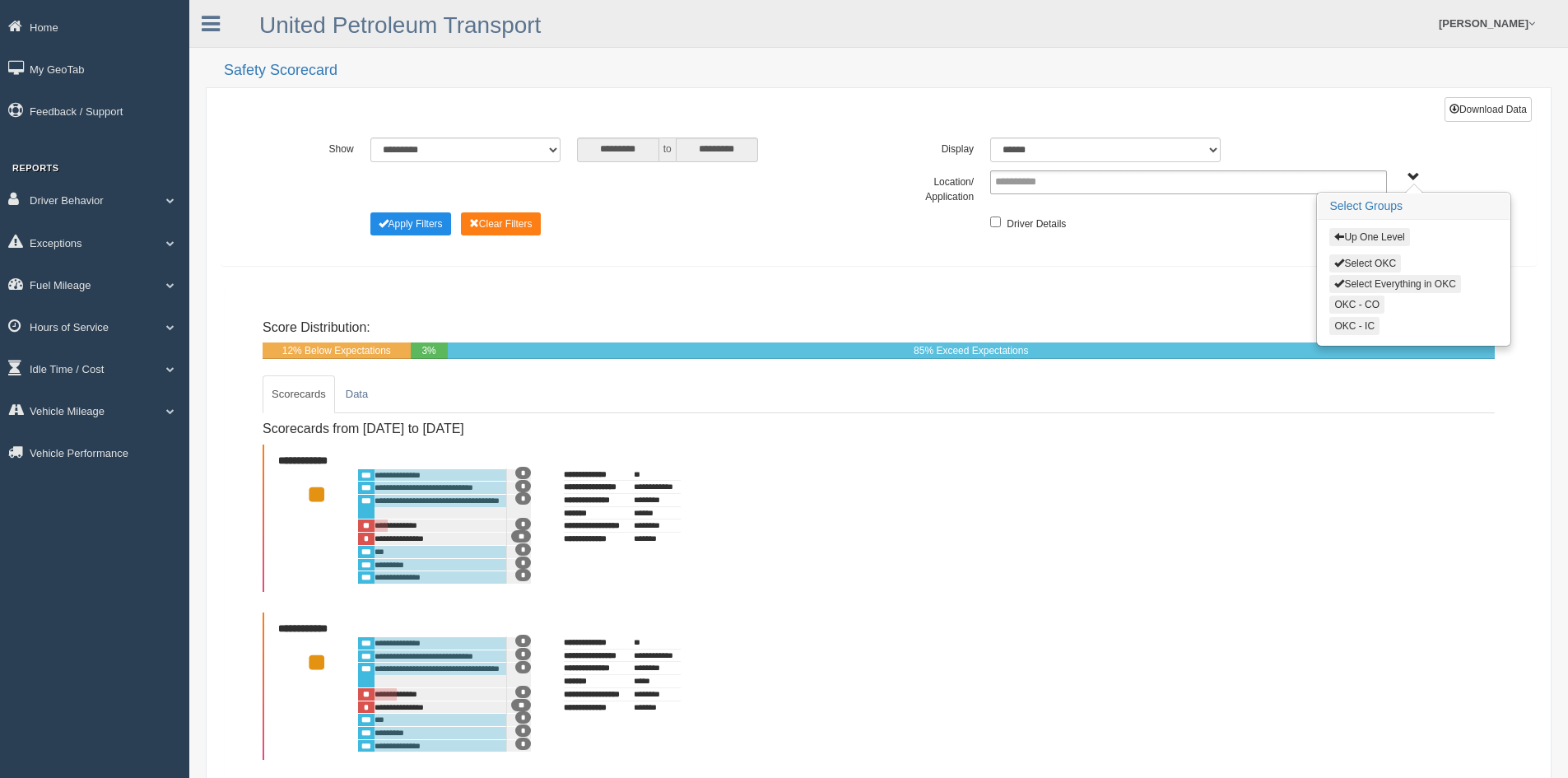
click at [1381, 275] on button "Select Everything in OKC" at bounding box center [1394, 284] width 131 height 18
click at [409, 224] on button "Apply Filters" at bounding box center [410, 224] width 80 height 23
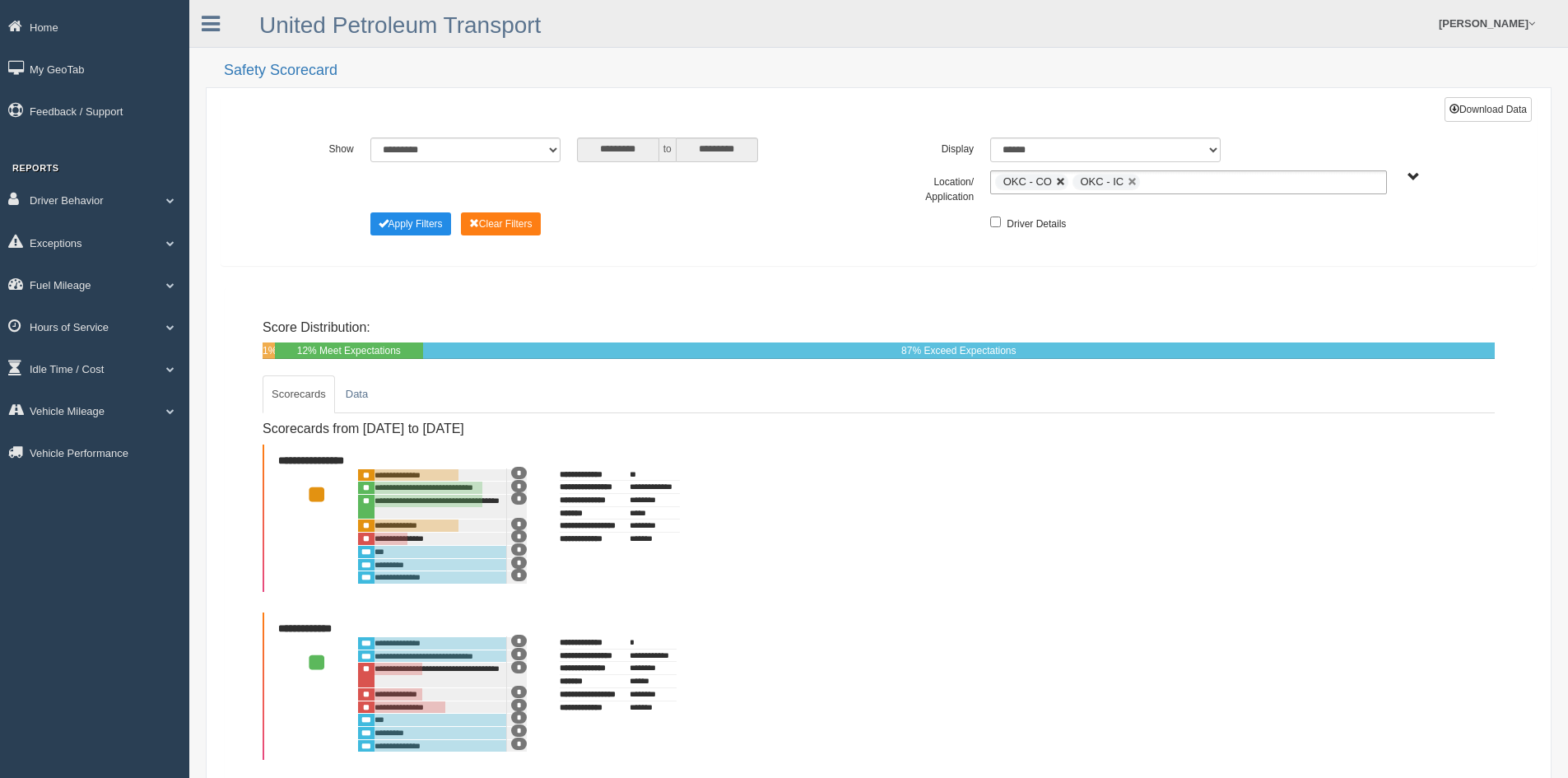
click at [1059, 179] on link at bounding box center [1060, 181] width 10 height 10
click at [410, 220] on button "Apply Filters" at bounding box center [410, 224] width 80 height 23
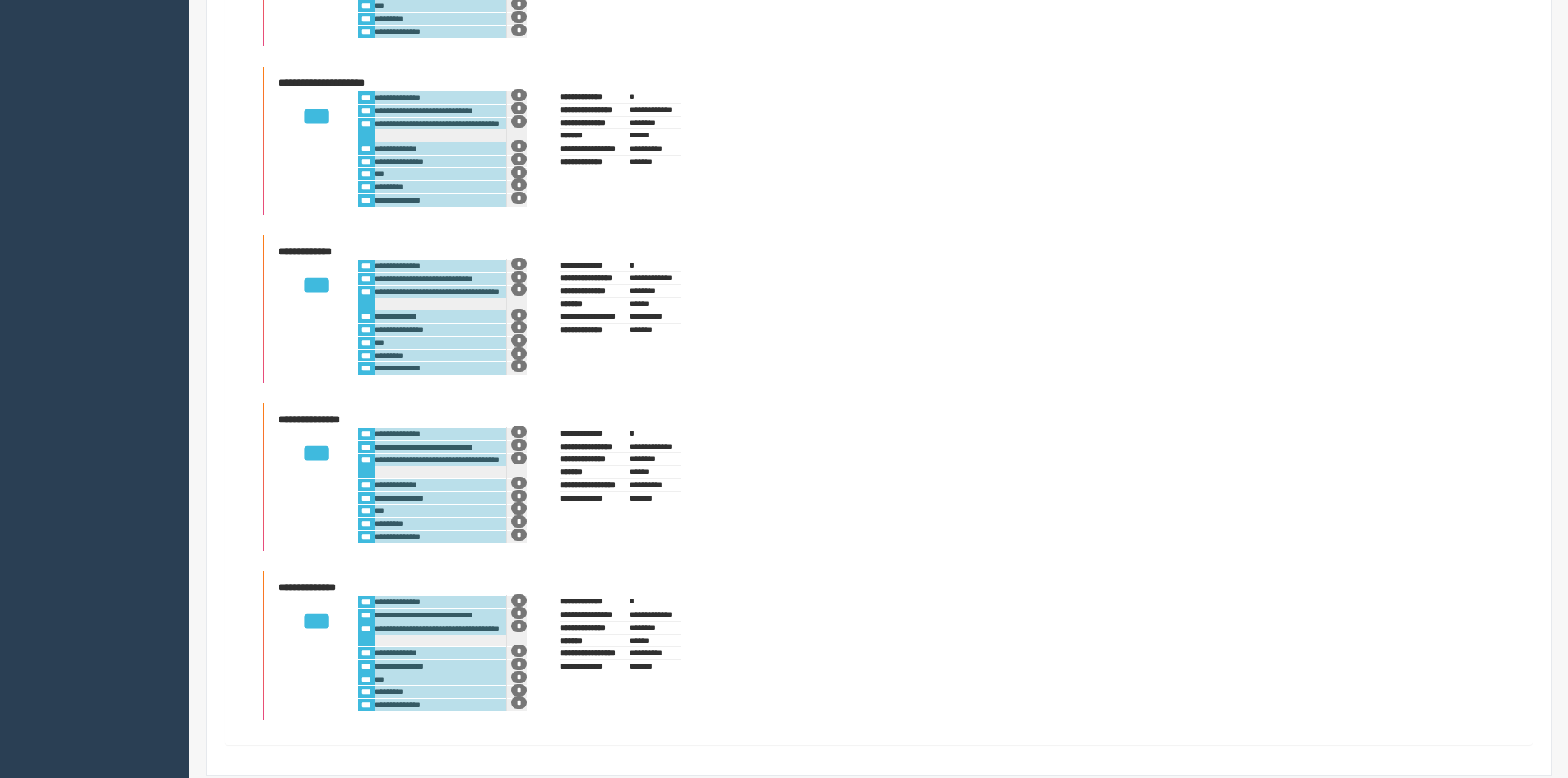
scroll to position [8013, 0]
